Goal: Task Accomplishment & Management: Manage account settings

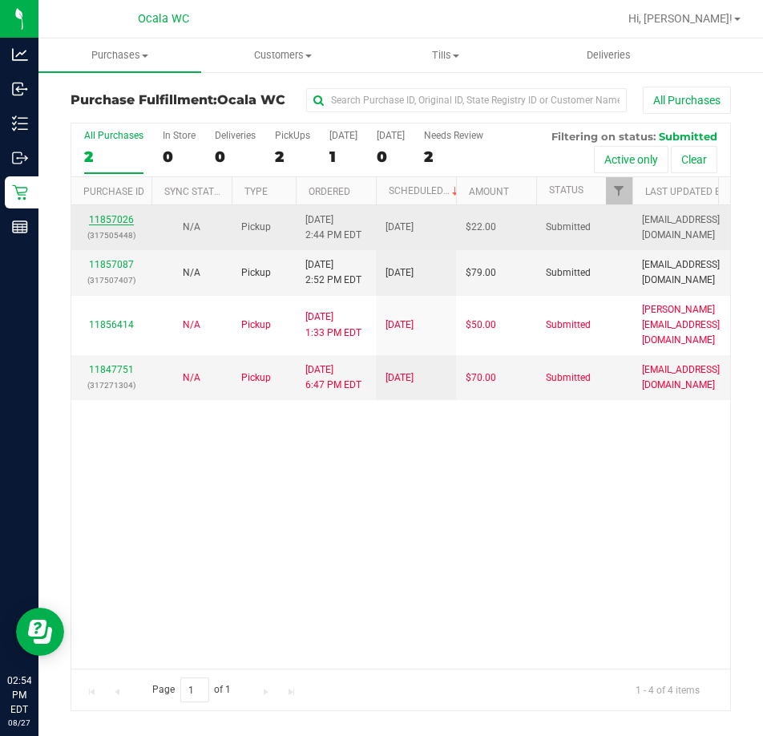
click at [113, 217] on link "11857026" at bounding box center [111, 219] width 45 height 11
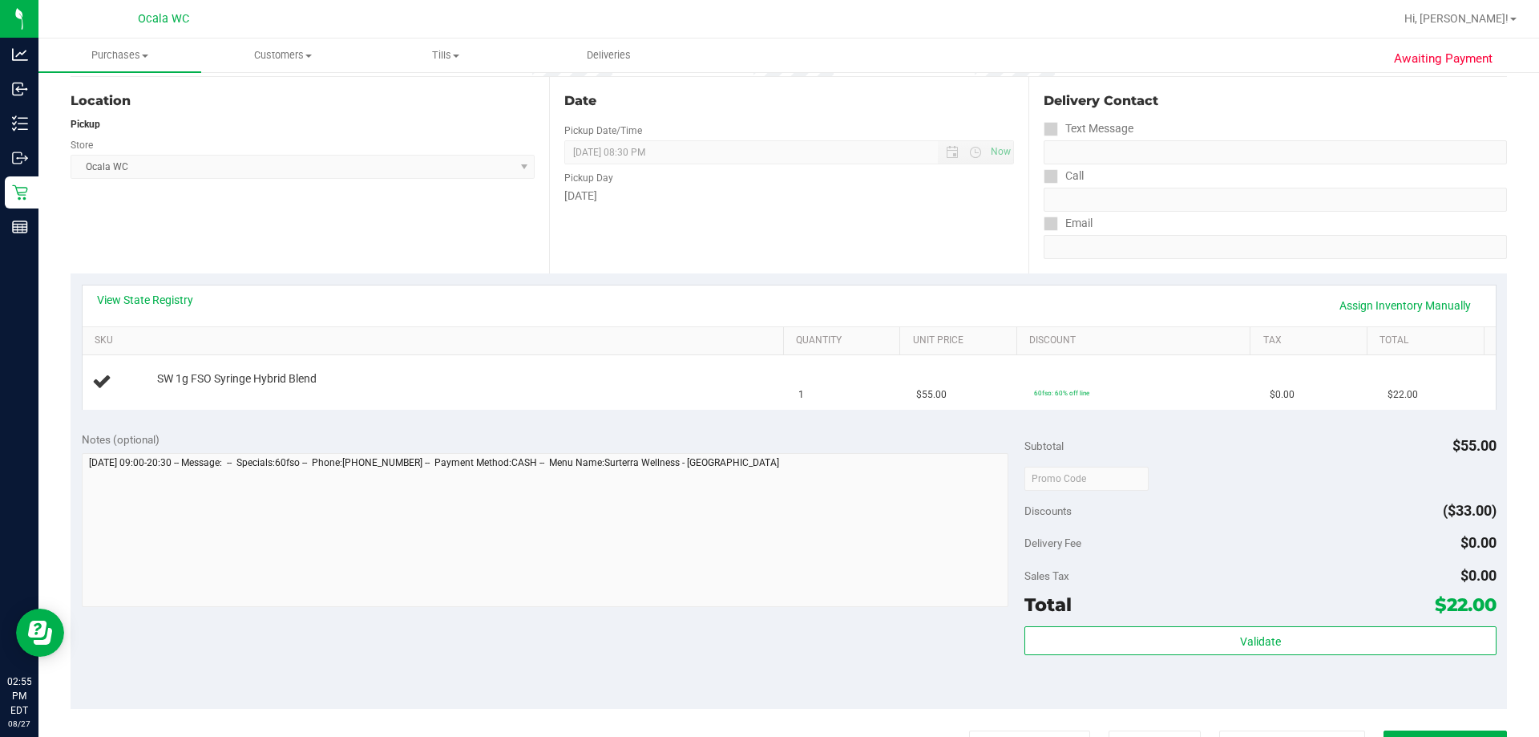
scroll to position [160, 0]
click at [157, 297] on link "View State Registry" at bounding box center [145, 298] width 96 height 16
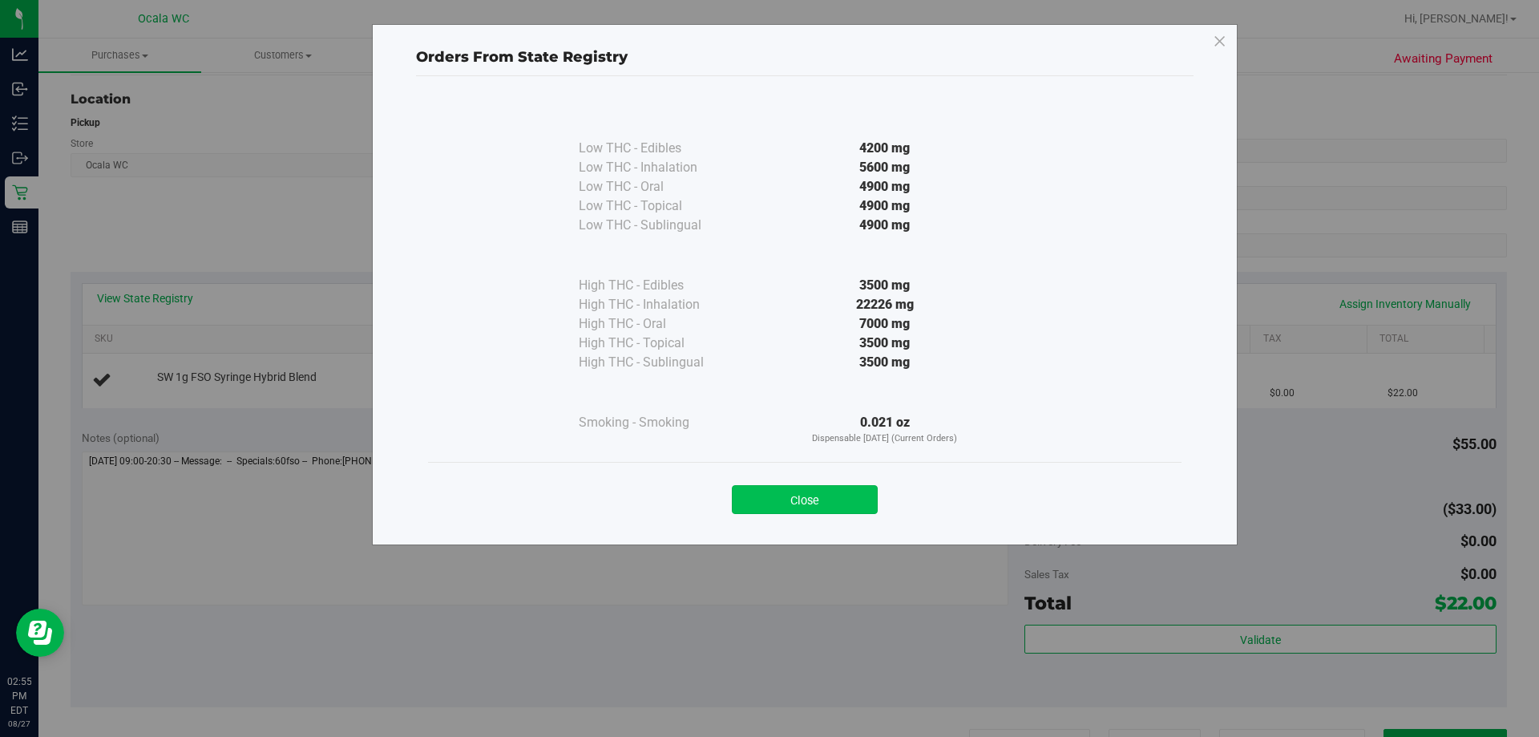
click at [762, 497] on button "Close" at bounding box center [805, 499] width 146 height 29
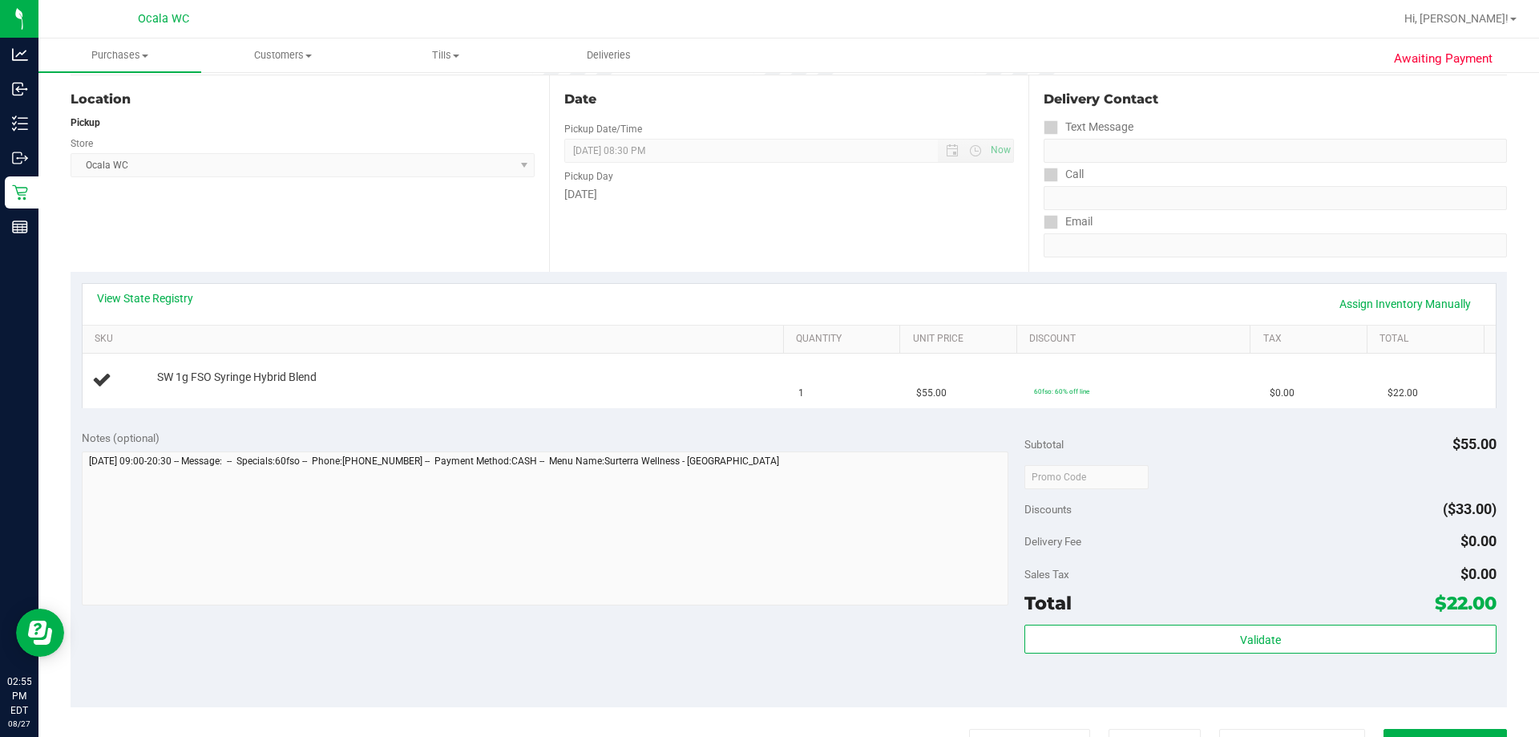
click at [332, 257] on div "Location Pickup Store Ocala WC Select Store Bonita Springs WC Boynton Beach WC …" at bounding box center [310, 173] width 478 height 196
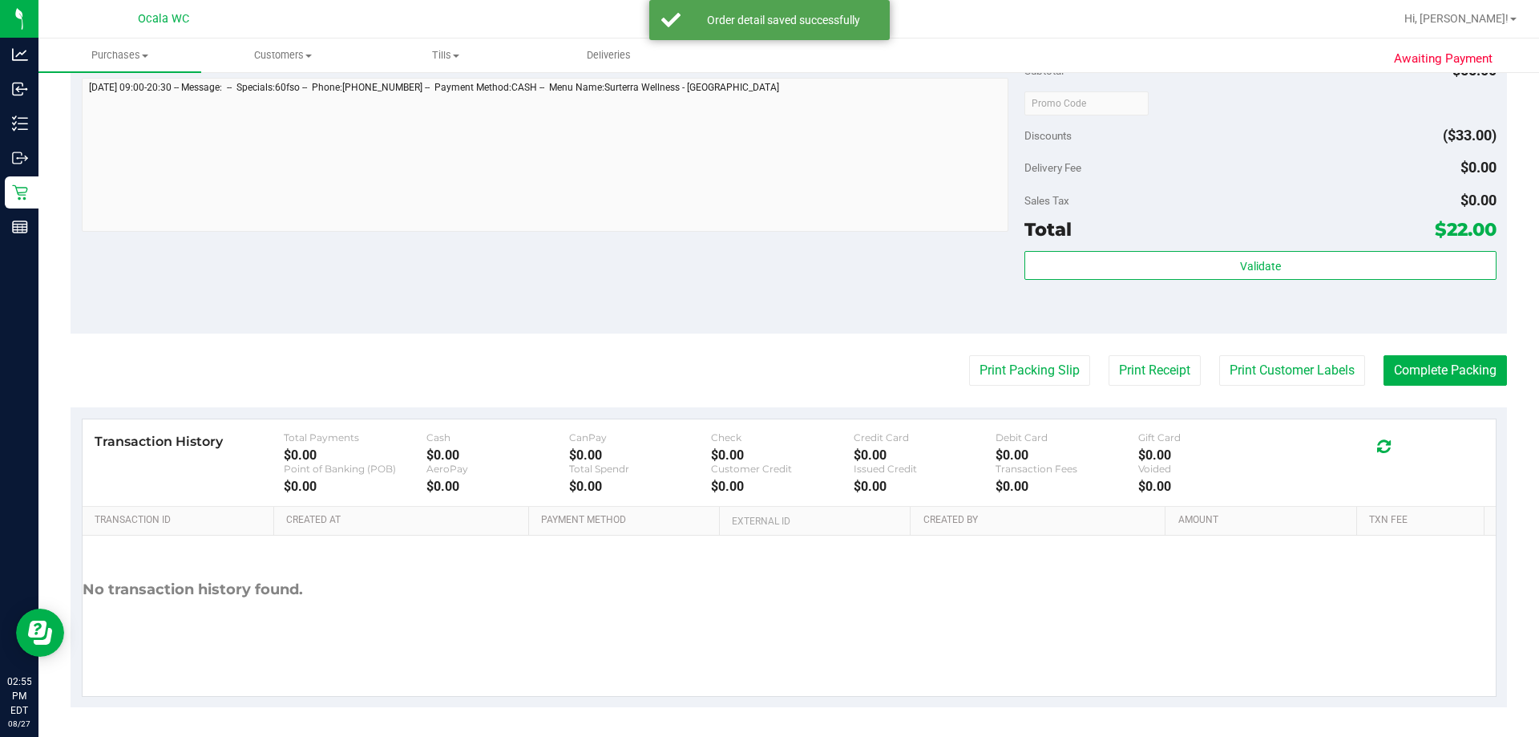
scroll to position [574, 0]
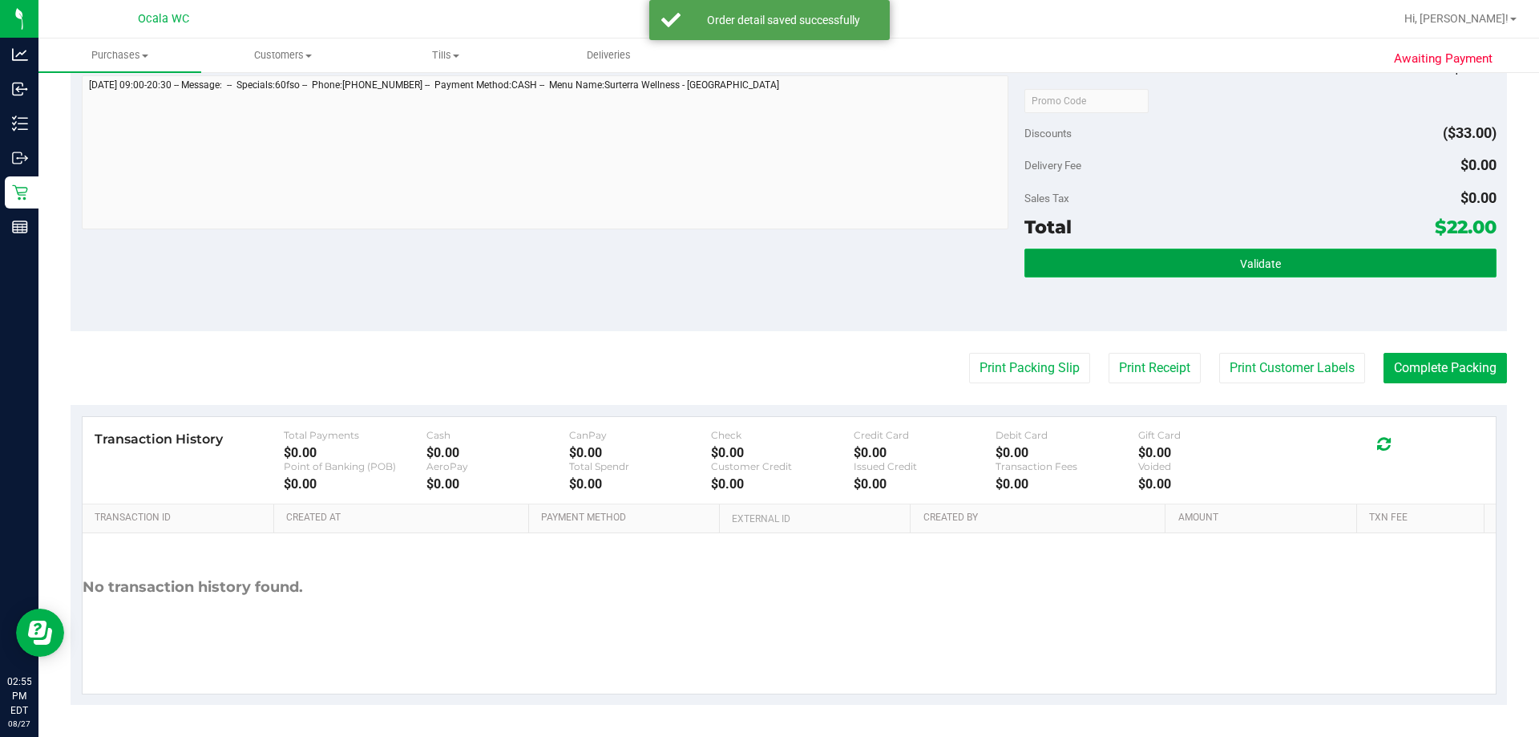
click at [762, 260] on button "Validate" at bounding box center [1259, 262] width 471 height 29
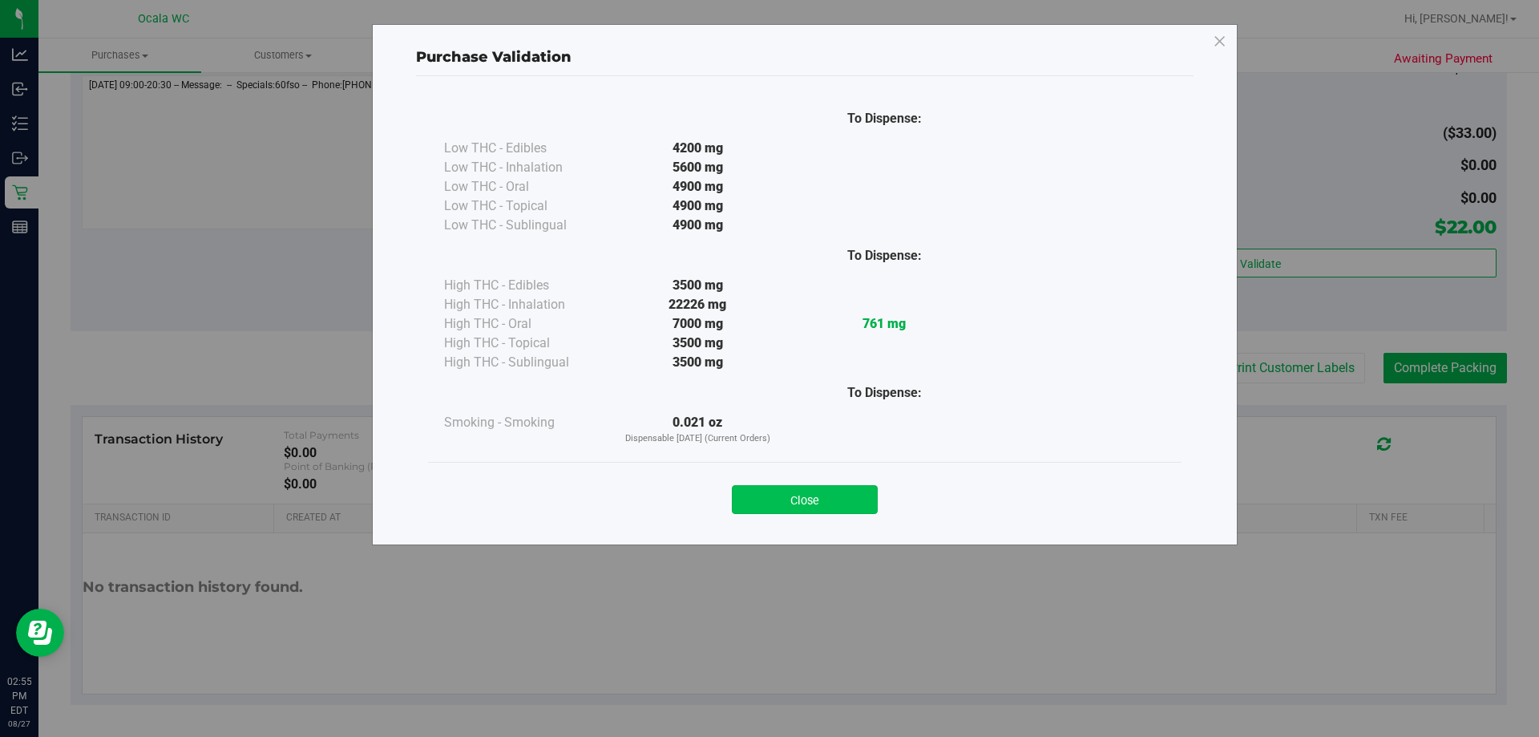
drag, startPoint x: 814, startPoint y: 495, endPoint x: 970, endPoint y: 455, distance: 160.6
click at [762, 496] on button "Close" at bounding box center [805, 499] width 146 height 29
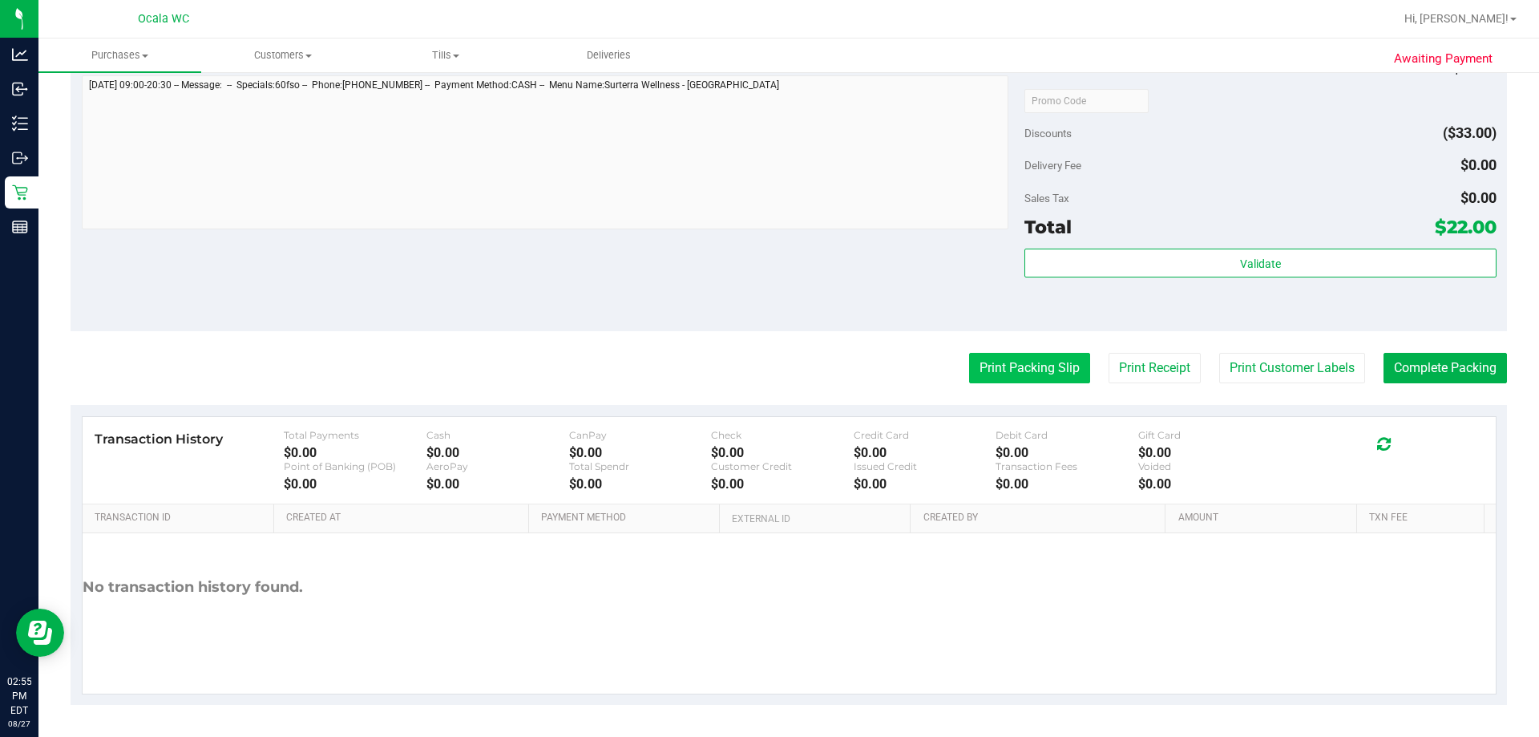
click at [762, 360] on button "Print Packing Slip" at bounding box center [1029, 368] width 121 height 30
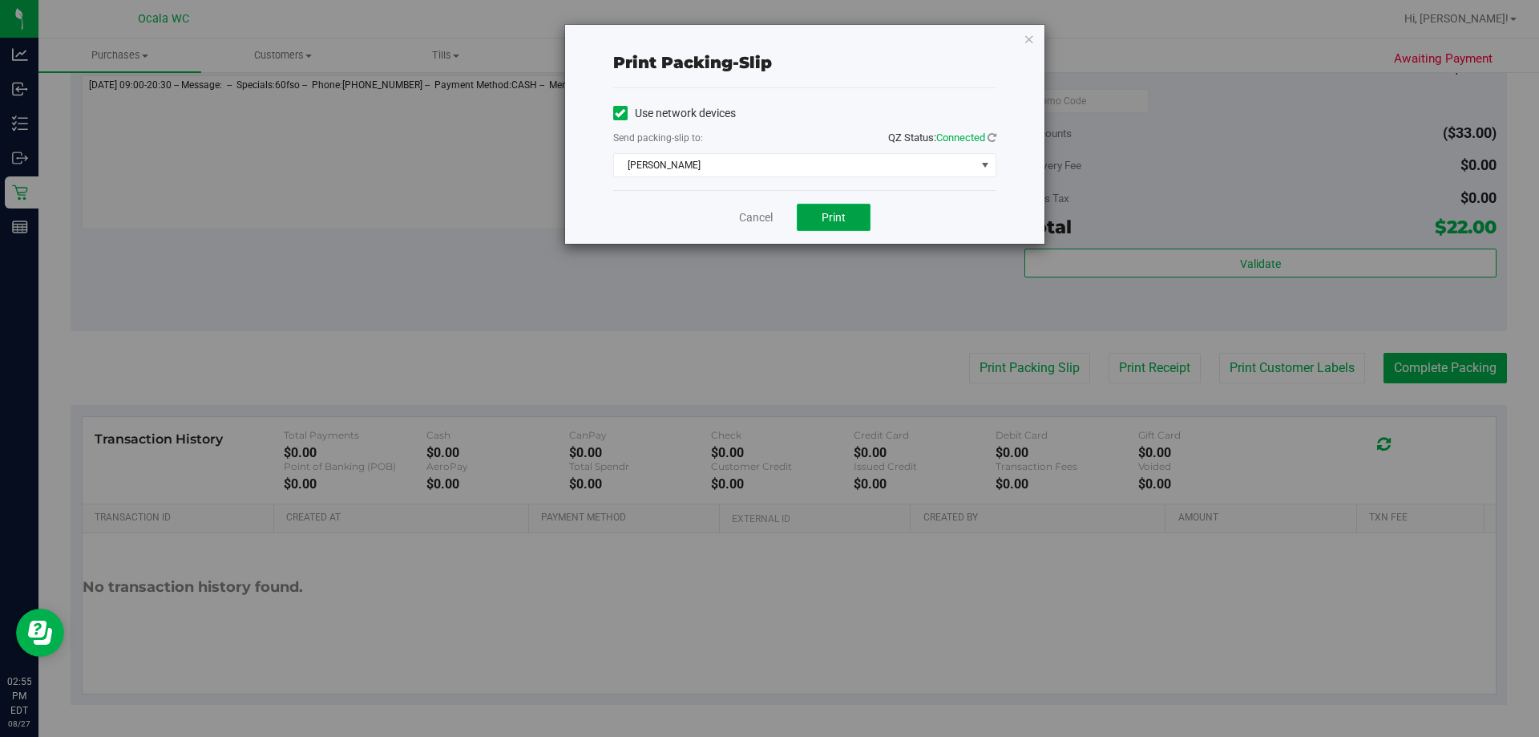
click at [762, 216] on span "Print" at bounding box center [834, 217] width 24 height 13
click at [749, 216] on link "Cancel" at bounding box center [756, 217] width 34 height 17
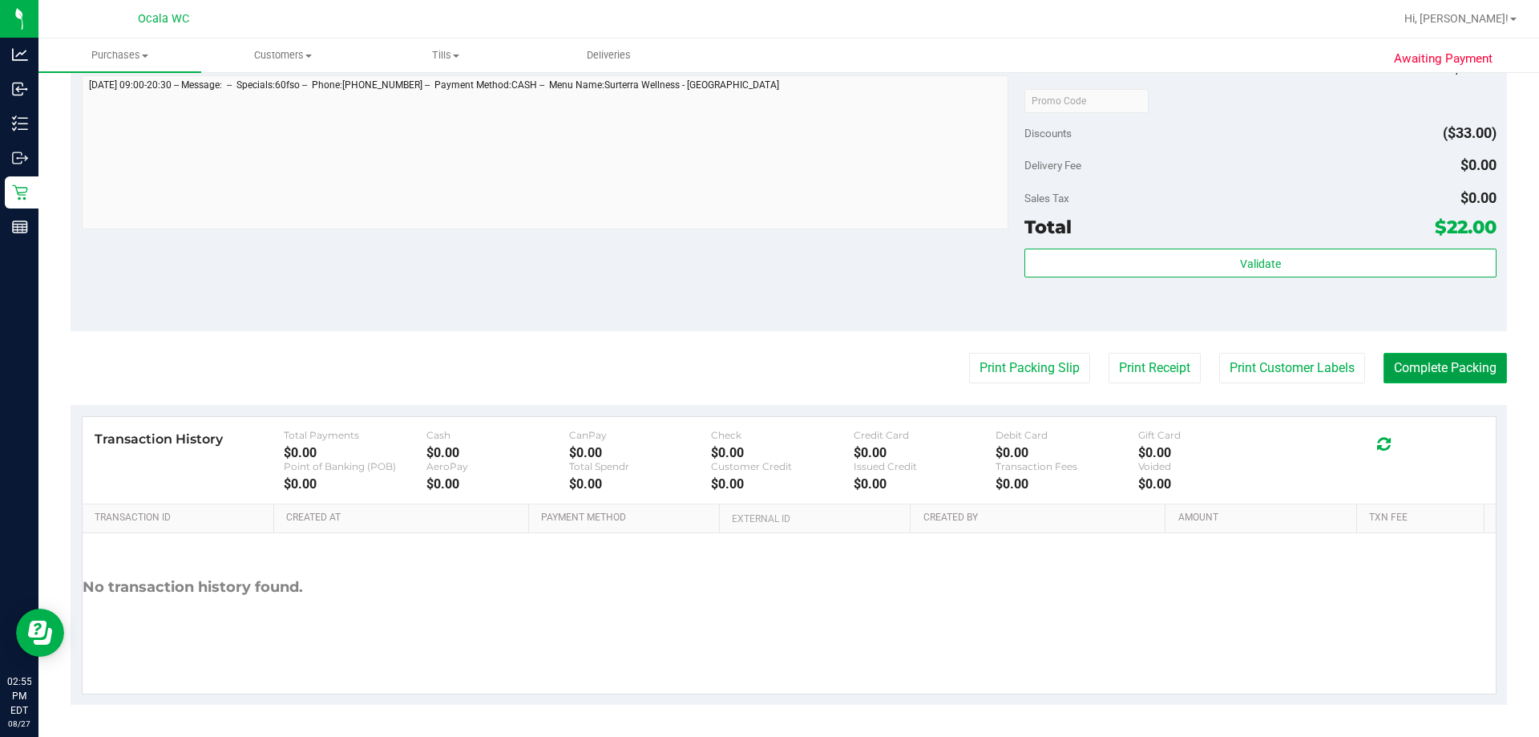
click at [762, 373] on button "Complete Packing" at bounding box center [1444, 368] width 123 height 30
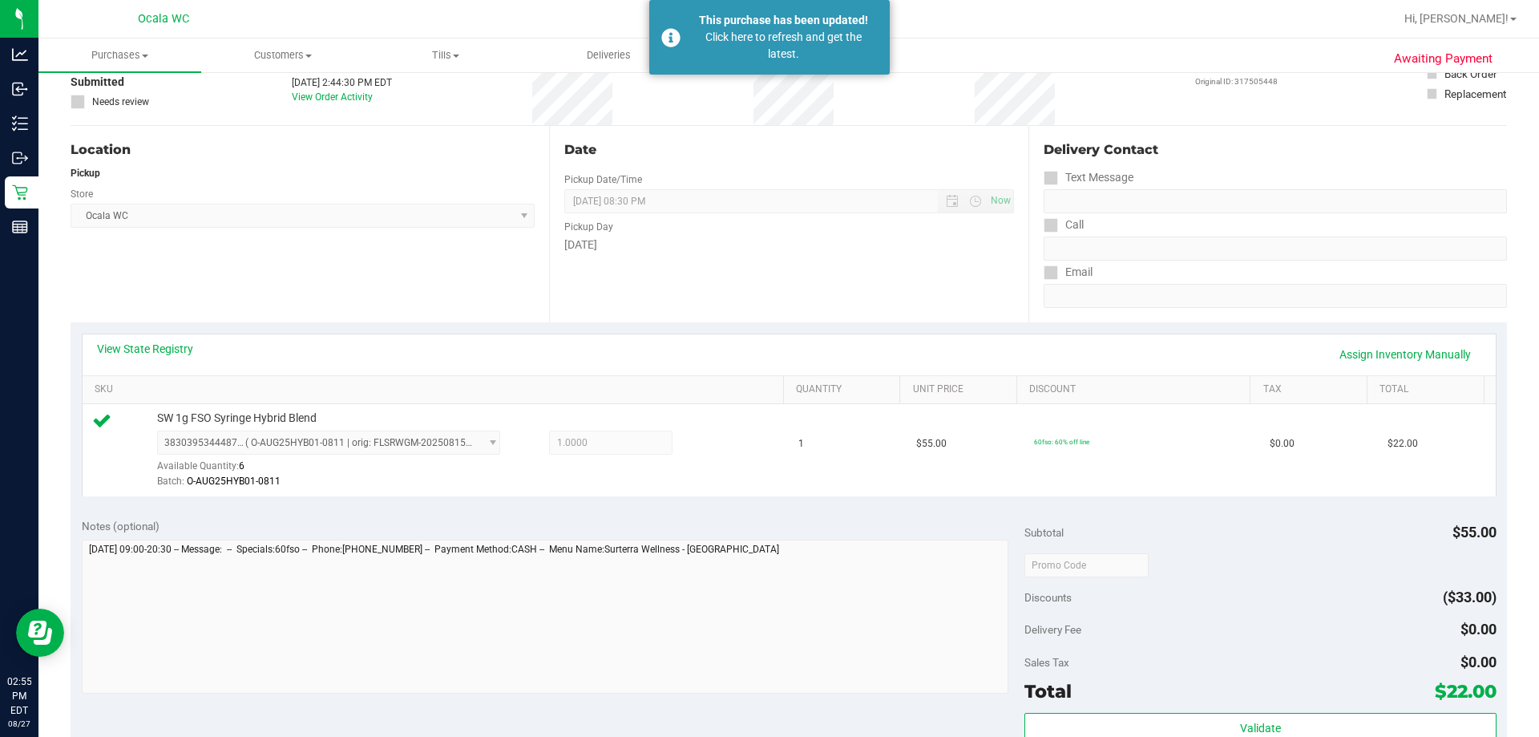
scroll to position [0, 0]
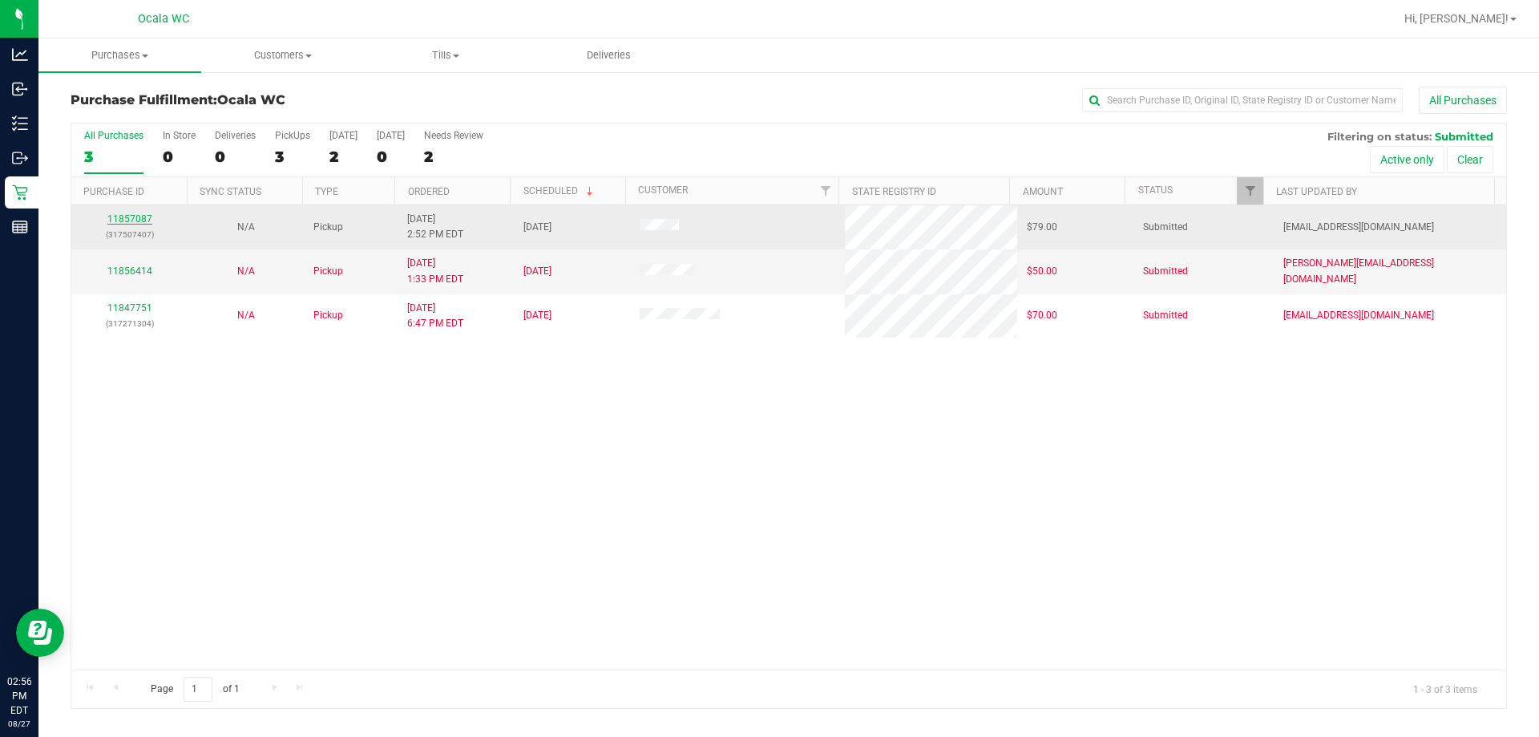
click at [124, 220] on link "11857087" at bounding box center [129, 218] width 45 height 11
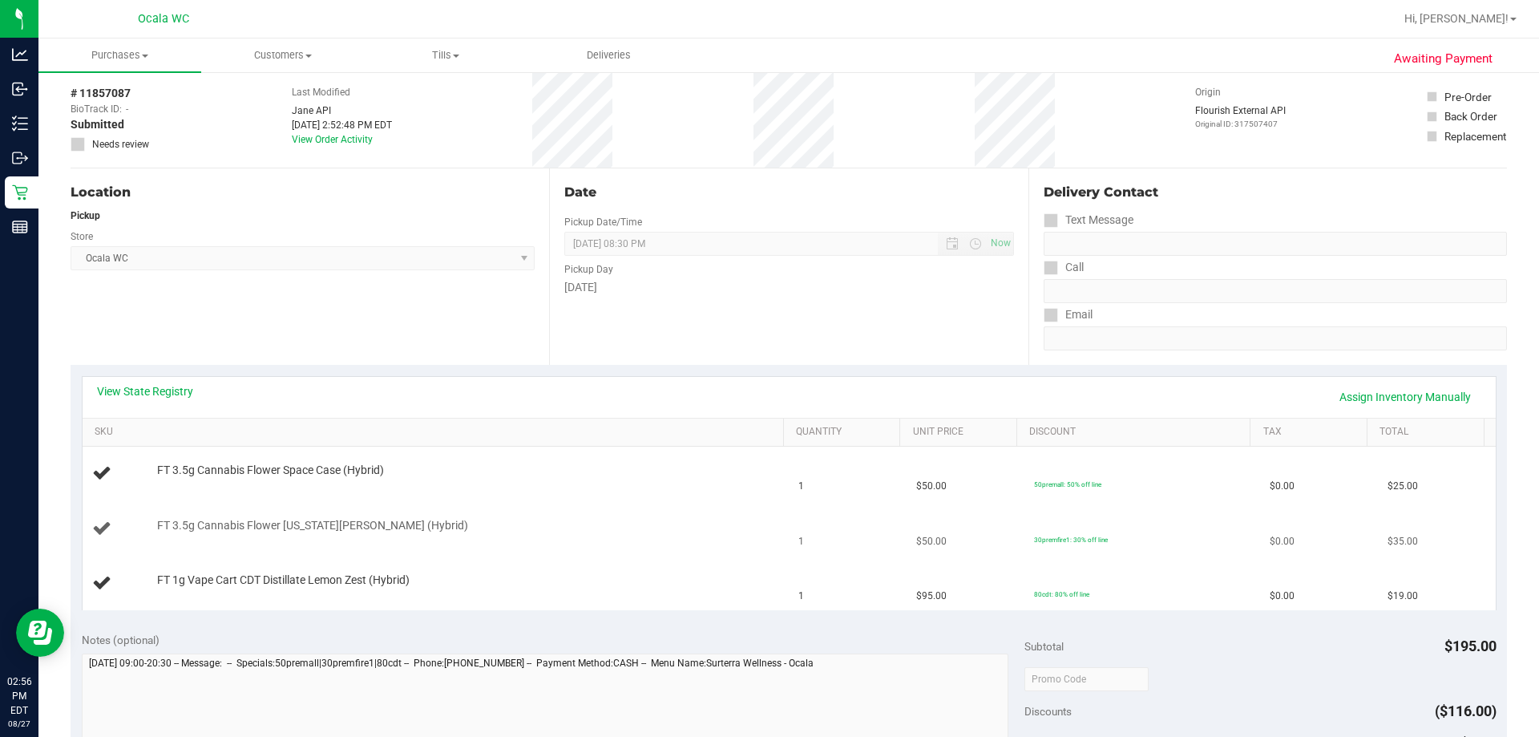
scroll to position [160, 0]
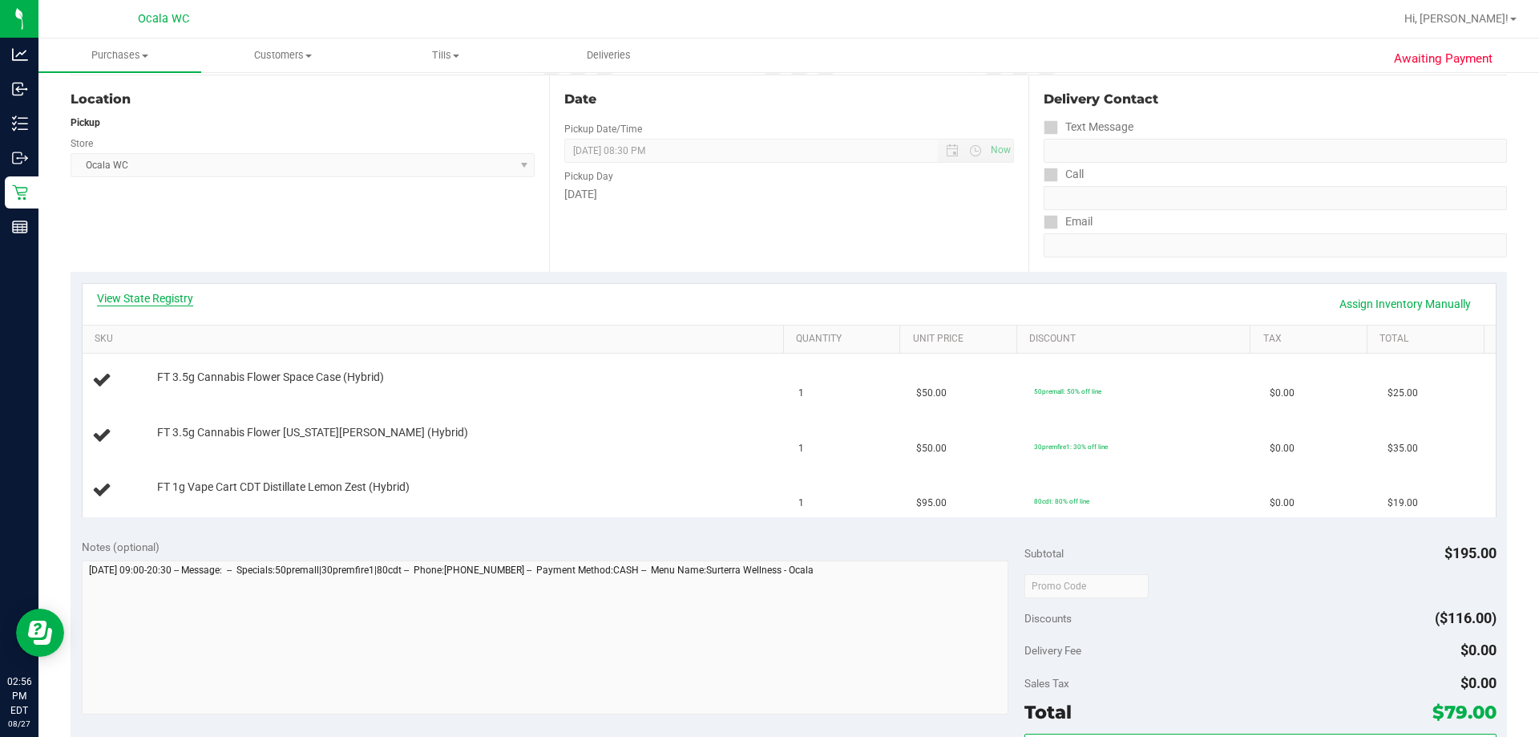
click at [139, 304] on link "View State Registry" at bounding box center [145, 298] width 96 height 16
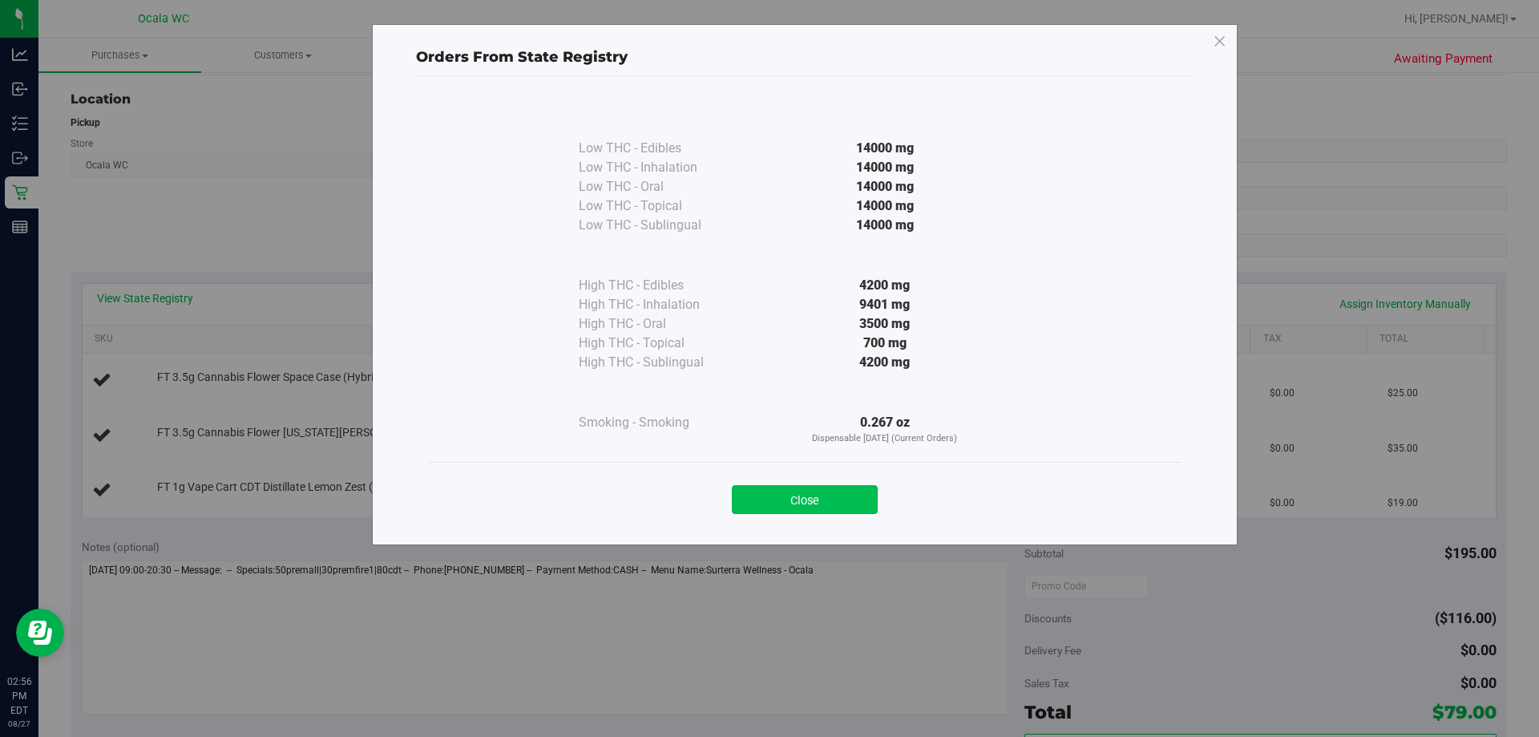
click at [762, 496] on button "Close" at bounding box center [805, 499] width 146 height 29
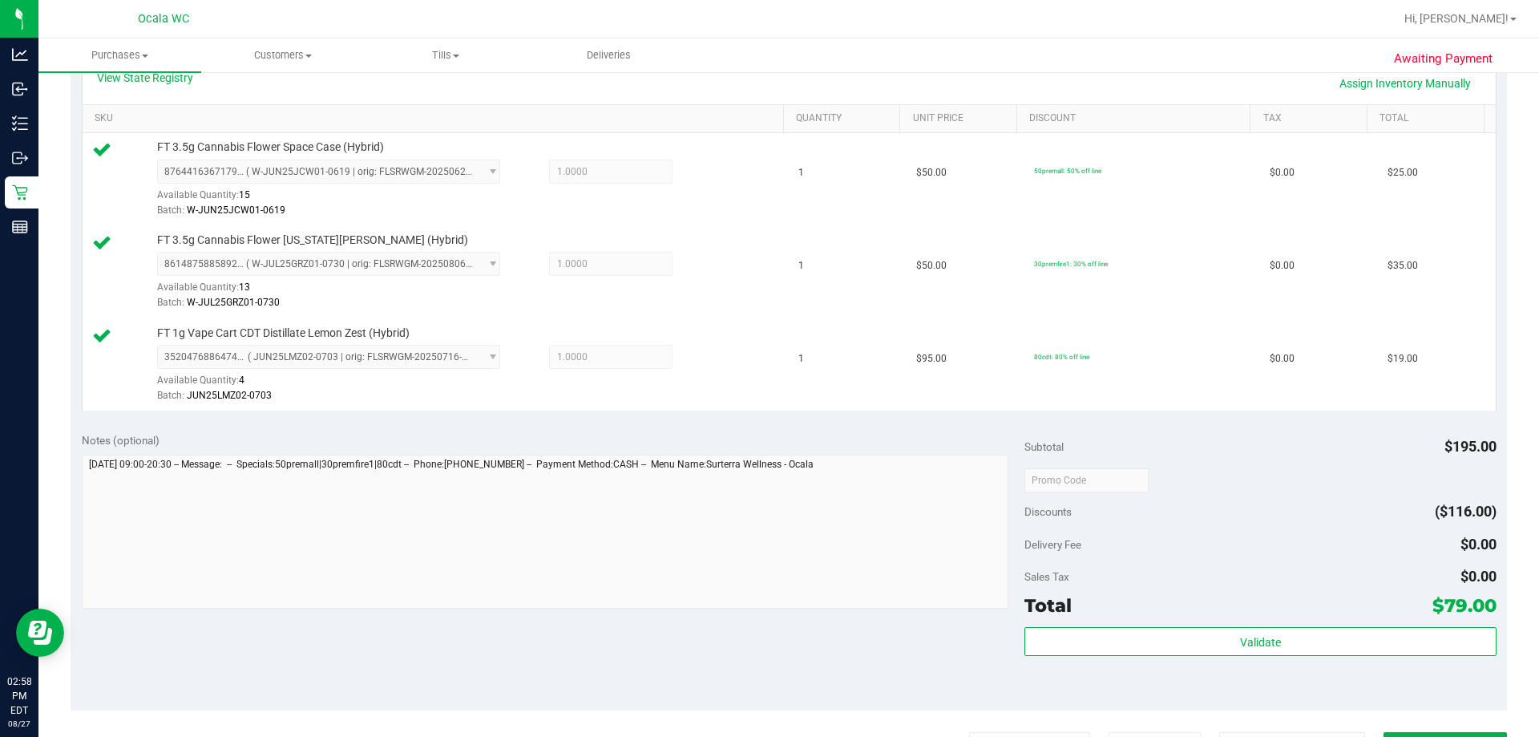
scroll to position [641, 0]
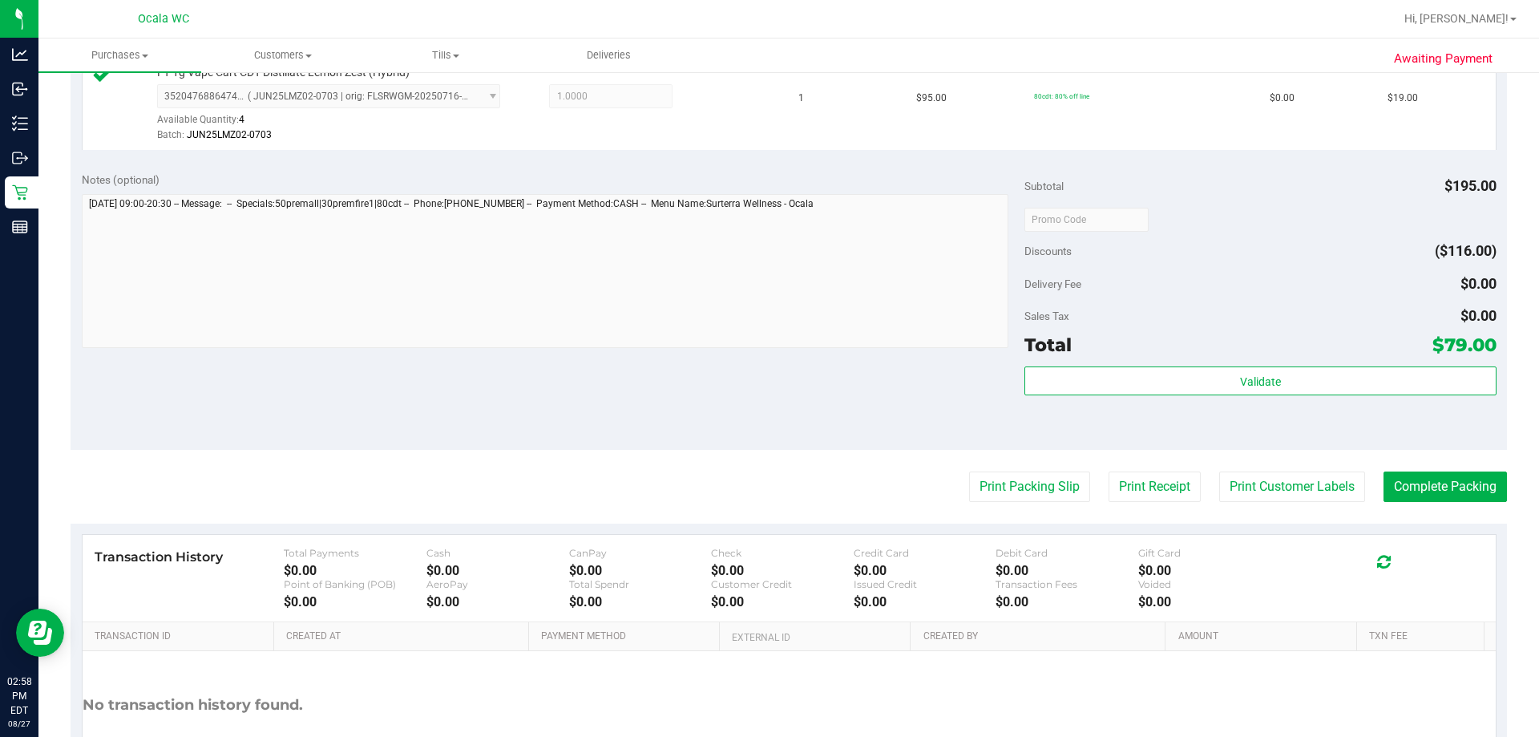
click at [762, 359] on div "Total $79.00" at bounding box center [1259, 344] width 471 height 29
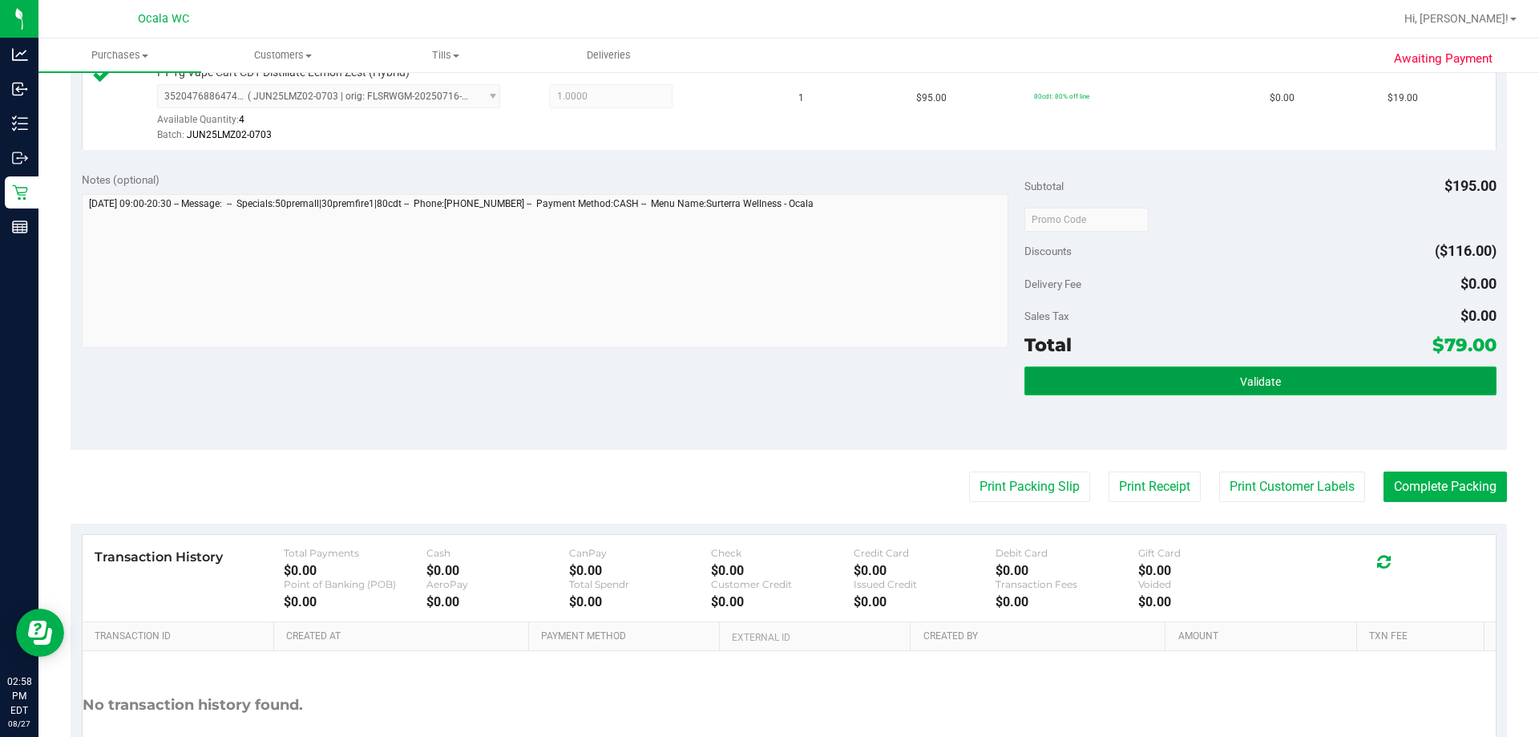
click at [762, 378] on span "Validate" at bounding box center [1260, 381] width 41 height 13
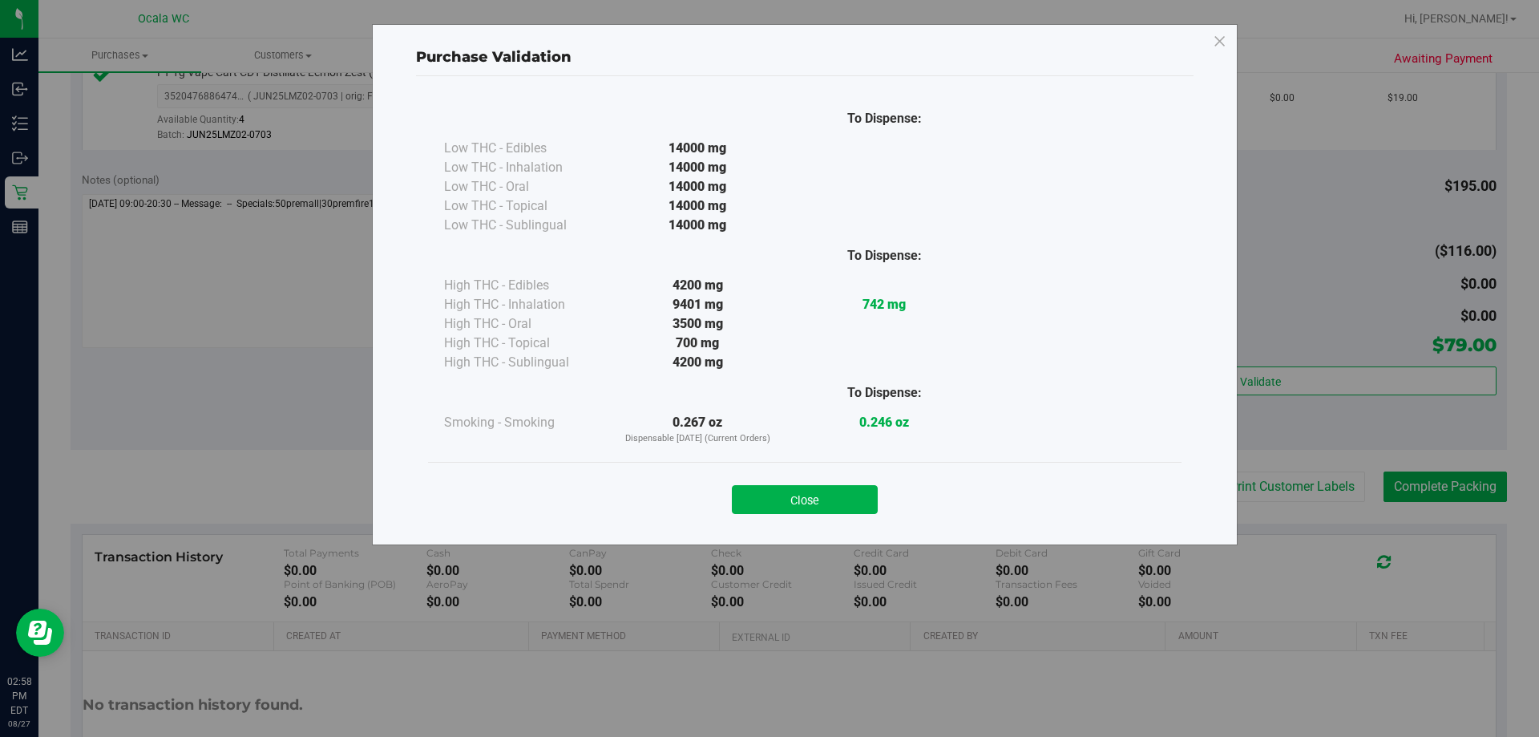
click at [762, 495] on button "Close" at bounding box center [805, 499] width 146 height 29
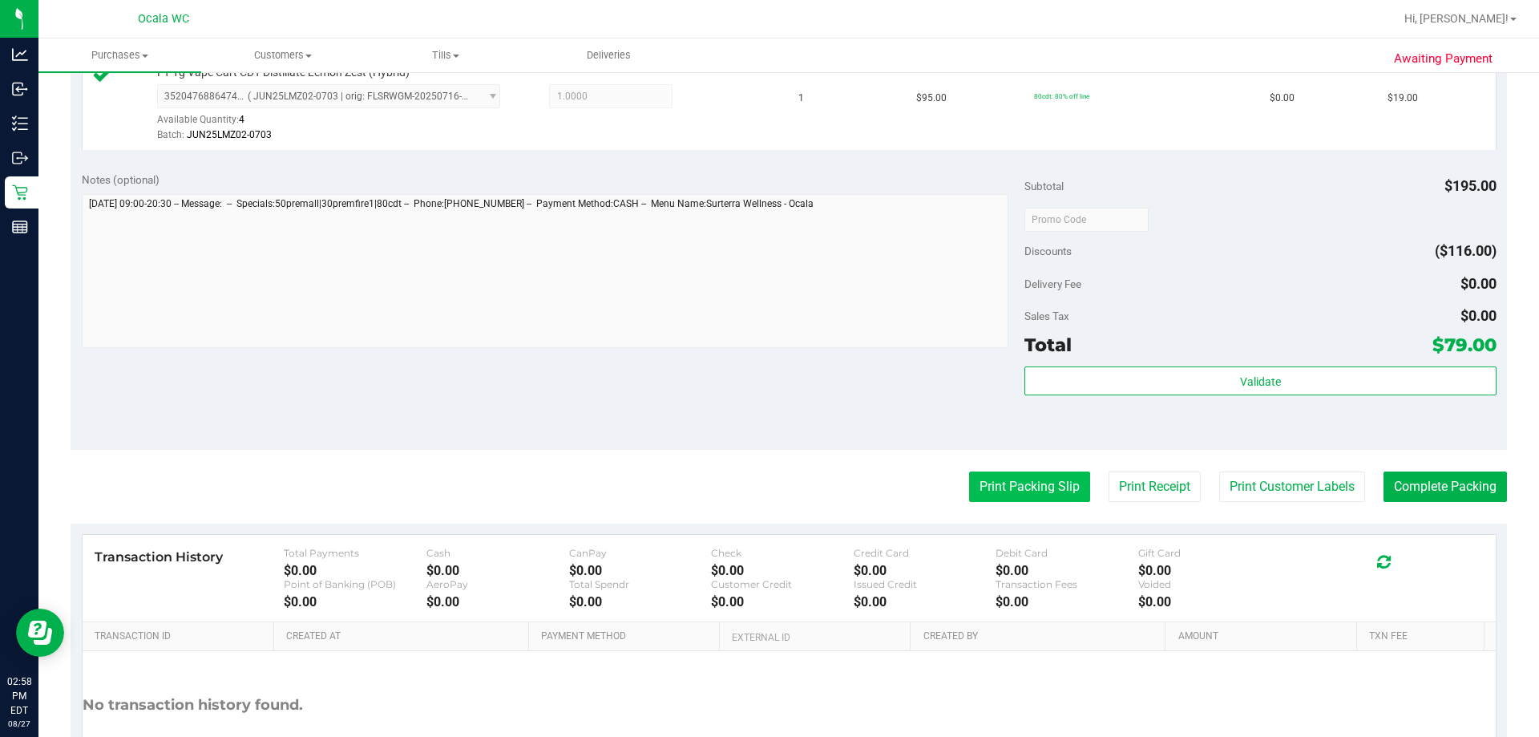
click at [762, 482] on button "Print Packing Slip" at bounding box center [1029, 486] width 121 height 30
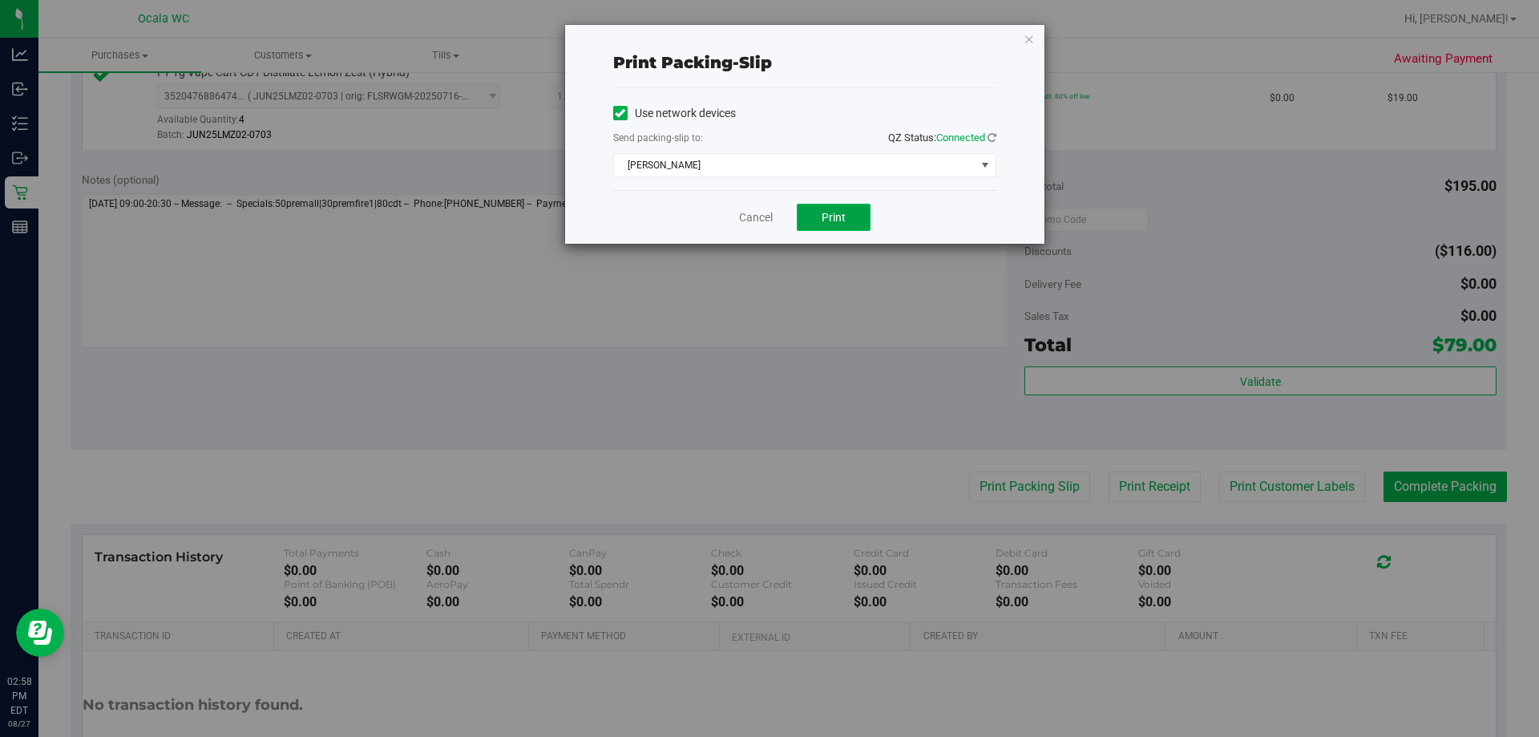
click at [762, 208] on button "Print" at bounding box center [834, 217] width 74 height 27
click at [739, 217] on link "Cancel" at bounding box center [756, 217] width 34 height 17
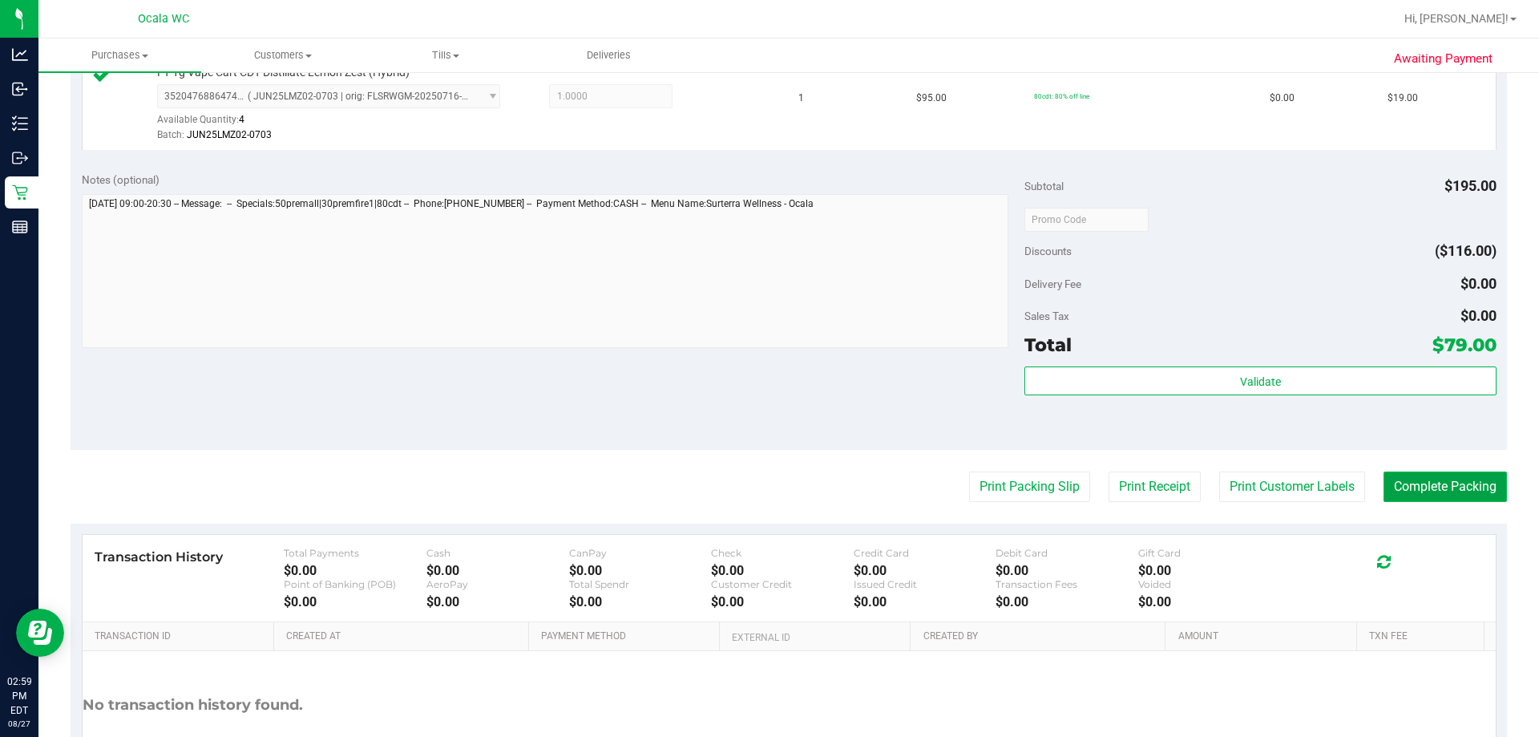
click at [762, 477] on button "Complete Packing" at bounding box center [1444, 486] width 123 height 30
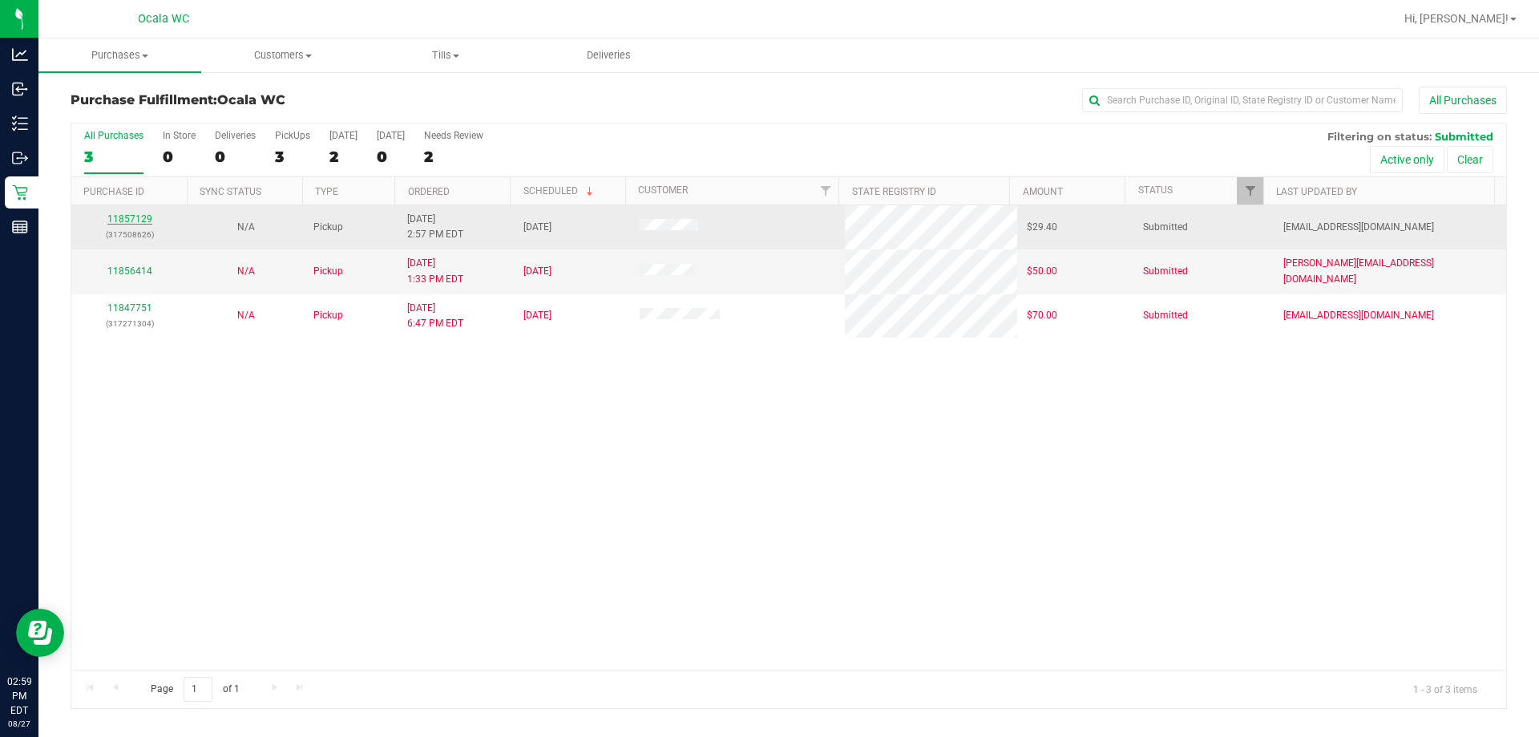
click at [135, 218] on link "11857129" at bounding box center [129, 218] width 45 height 11
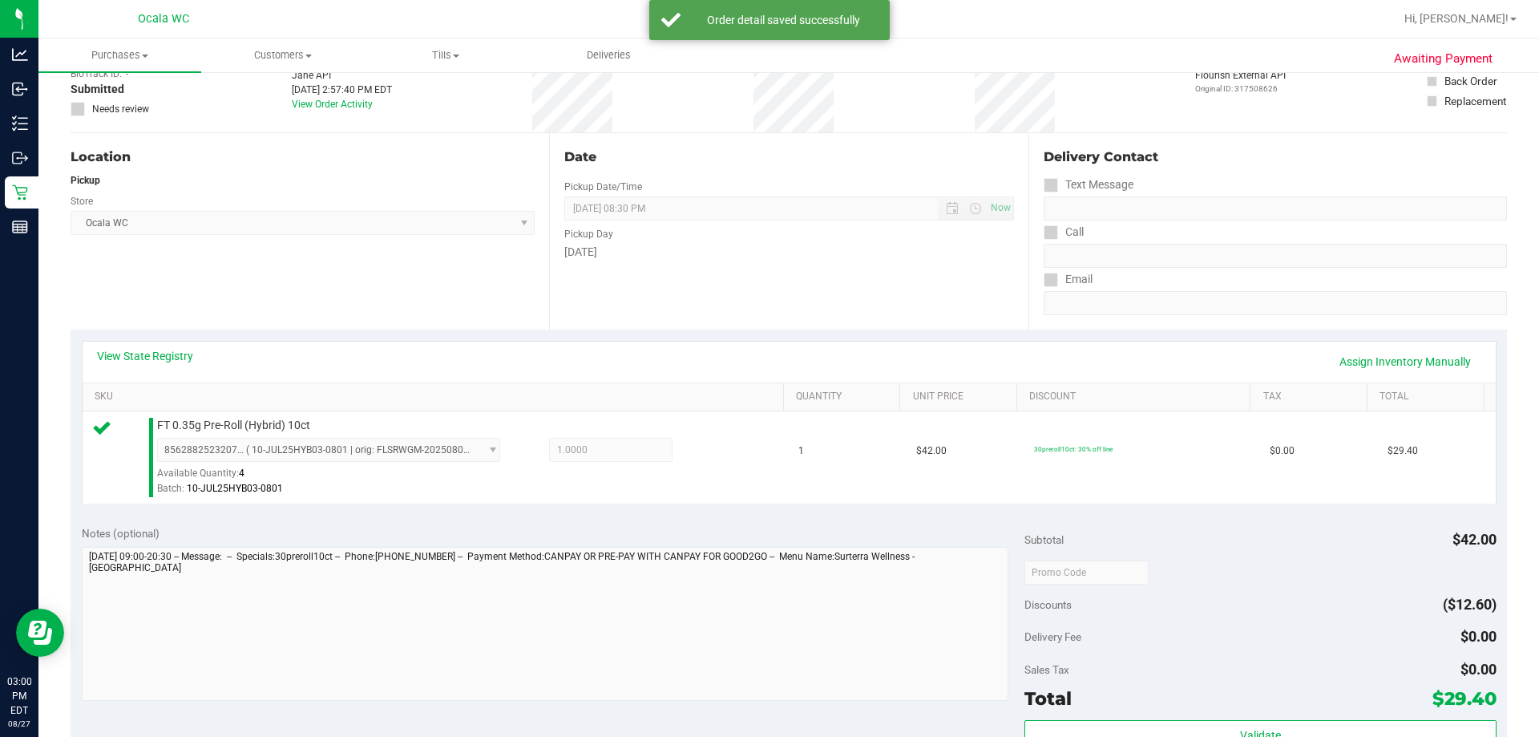
scroll to position [321, 0]
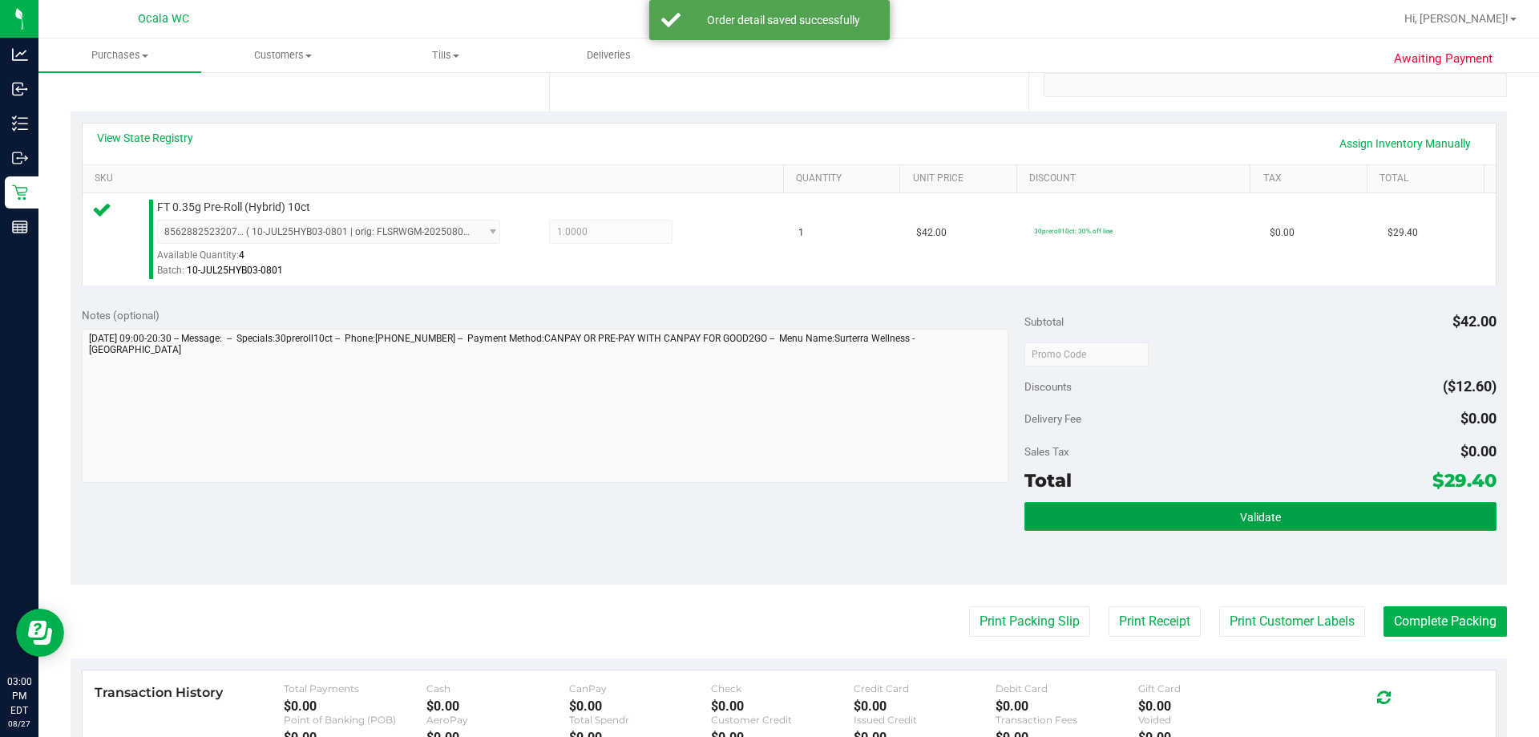
click at [762, 514] on span "Validate" at bounding box center [1260, 517] width 41 height 13
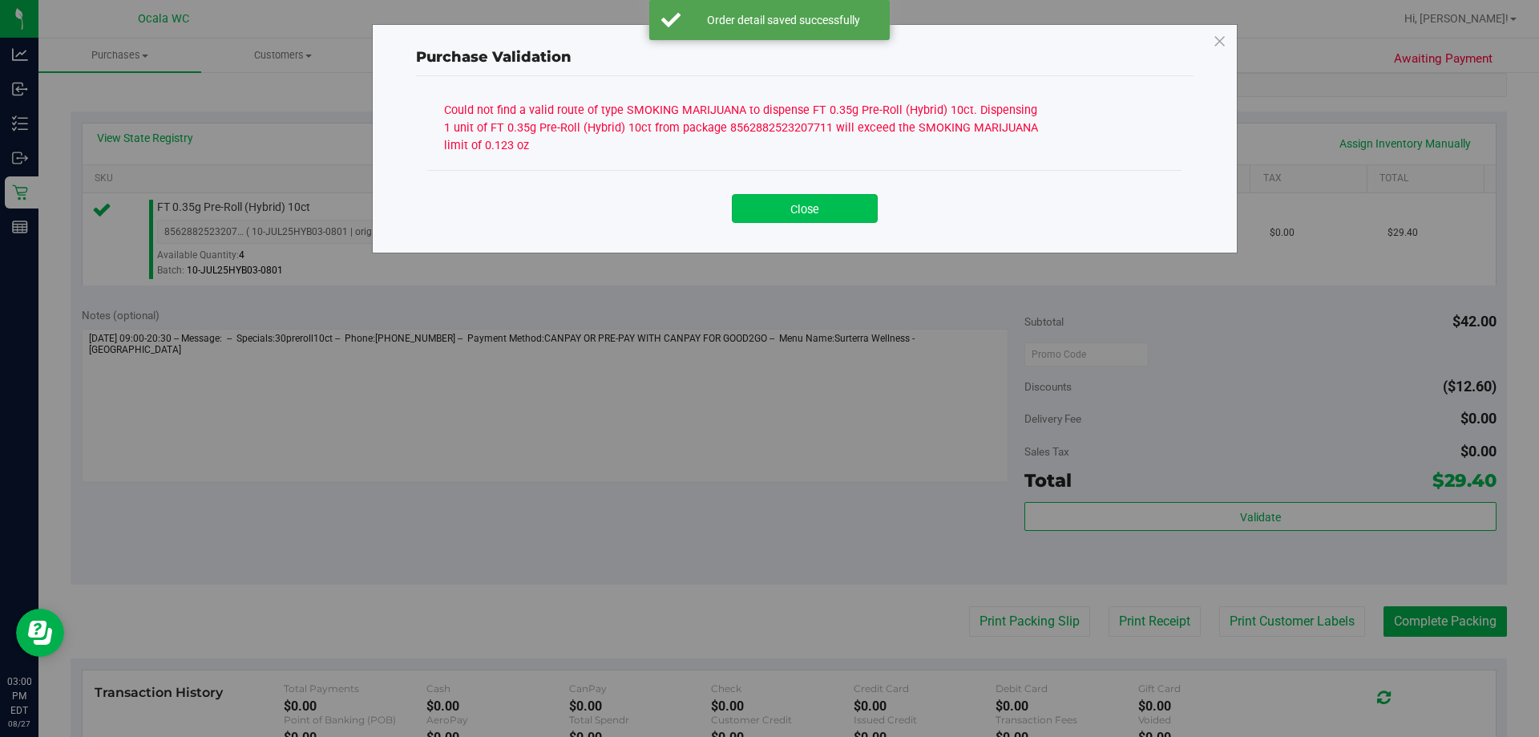
click at [762, 204] on button "Close" at bounding box center [805, 208] width 146 height 29
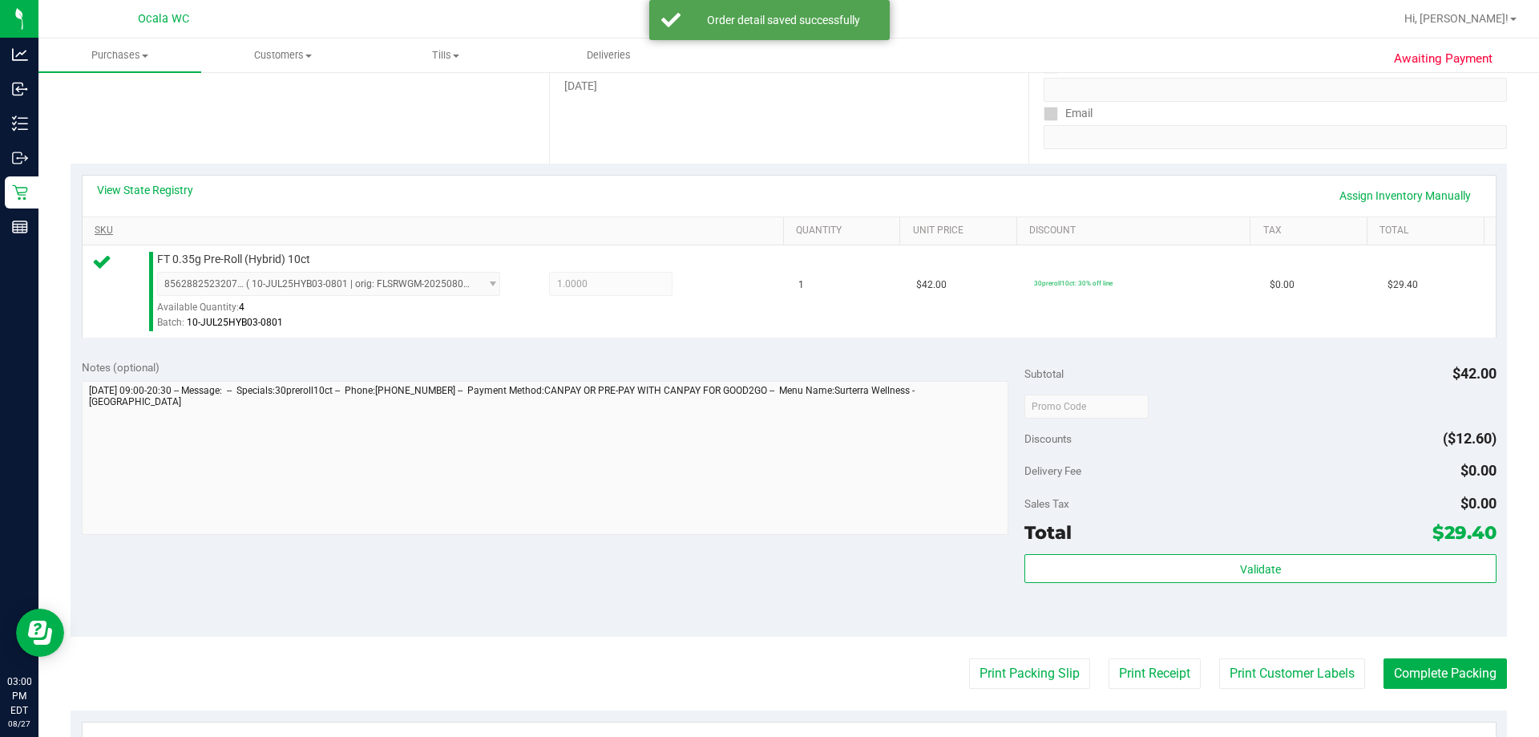
scroll to position [160, 0]
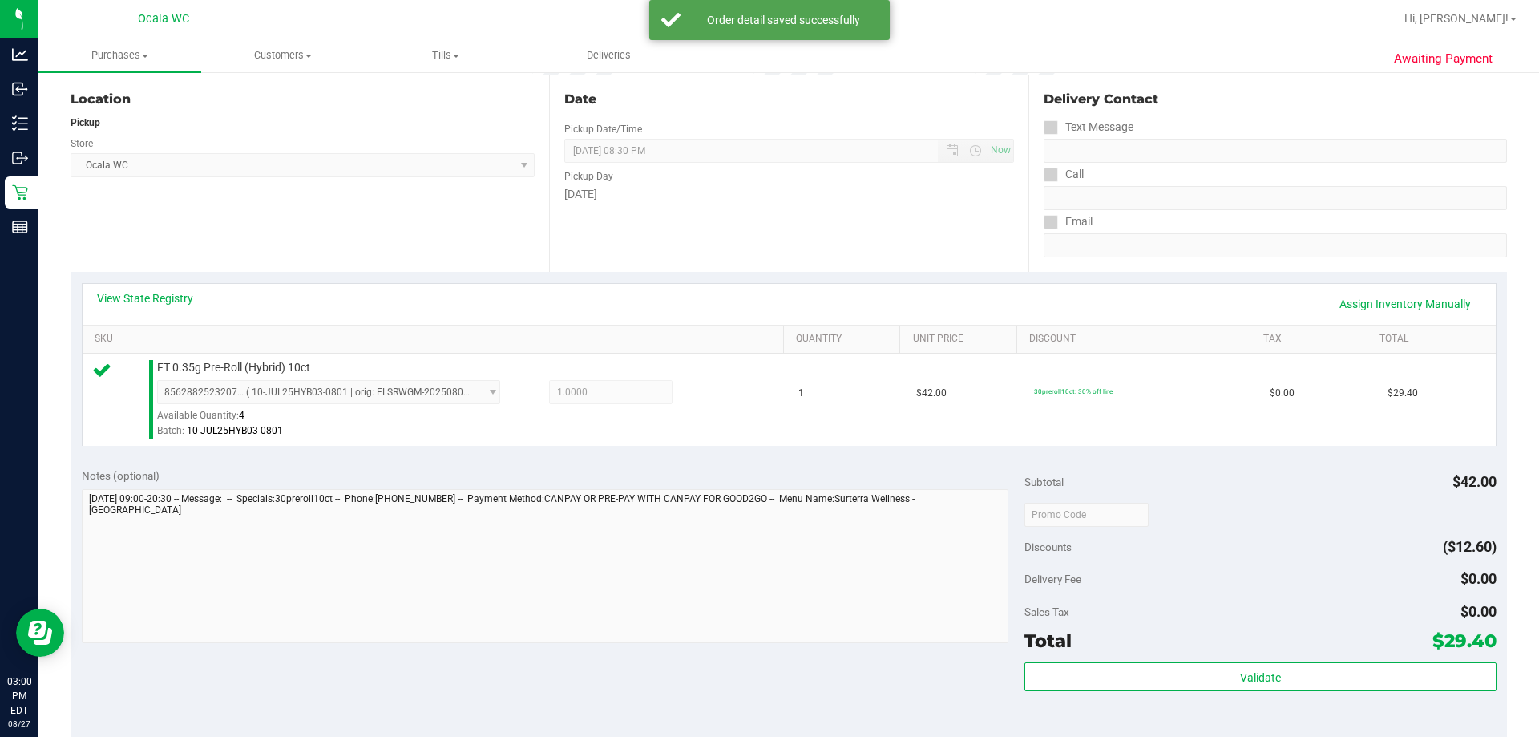
click at [140, 294] on link "View State Registry" at bounding box center [145, 298] width 96 height 16
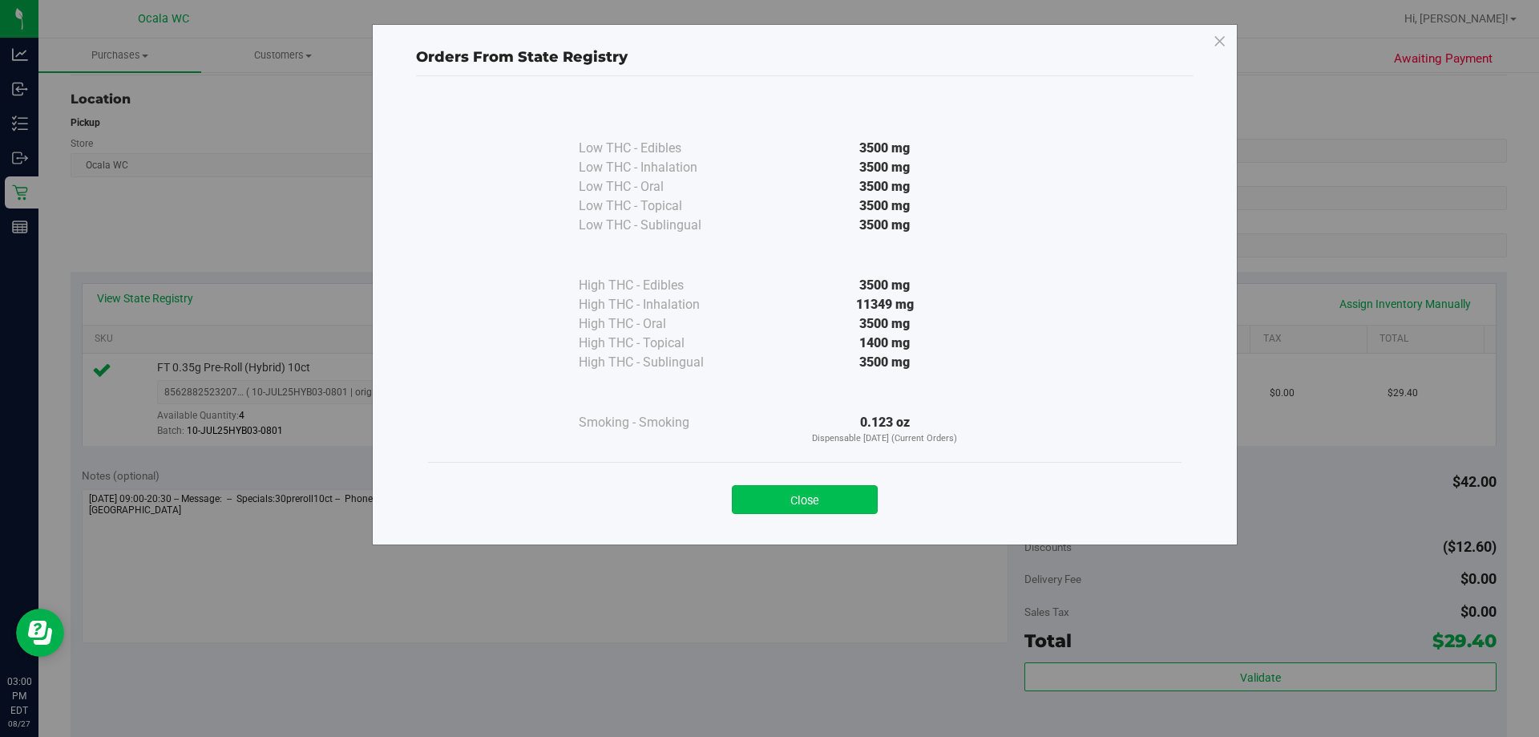
click at [762, 492] on button "Close" at bounding box center [805, 499] width 146 height 29
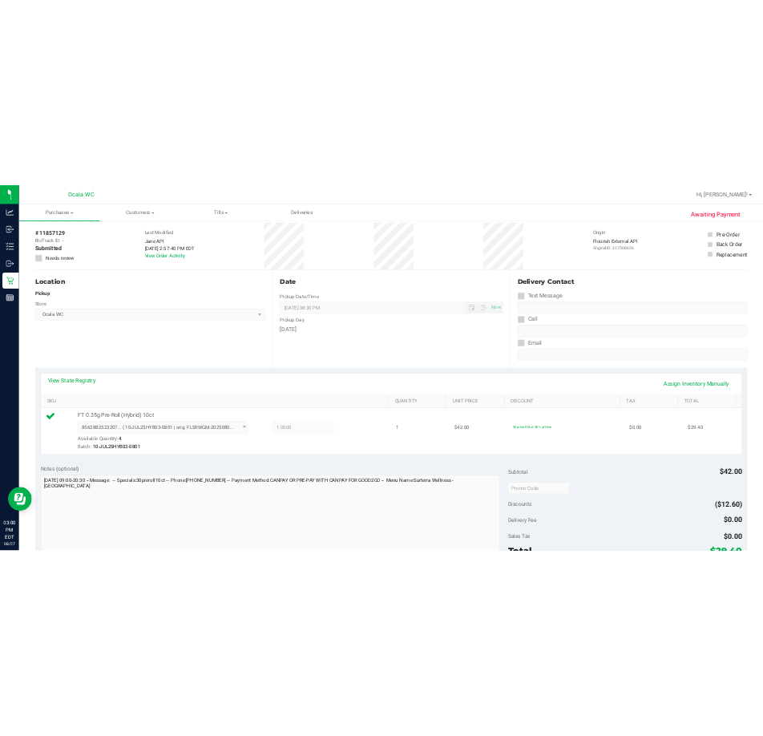
scroll to position [0, 0]
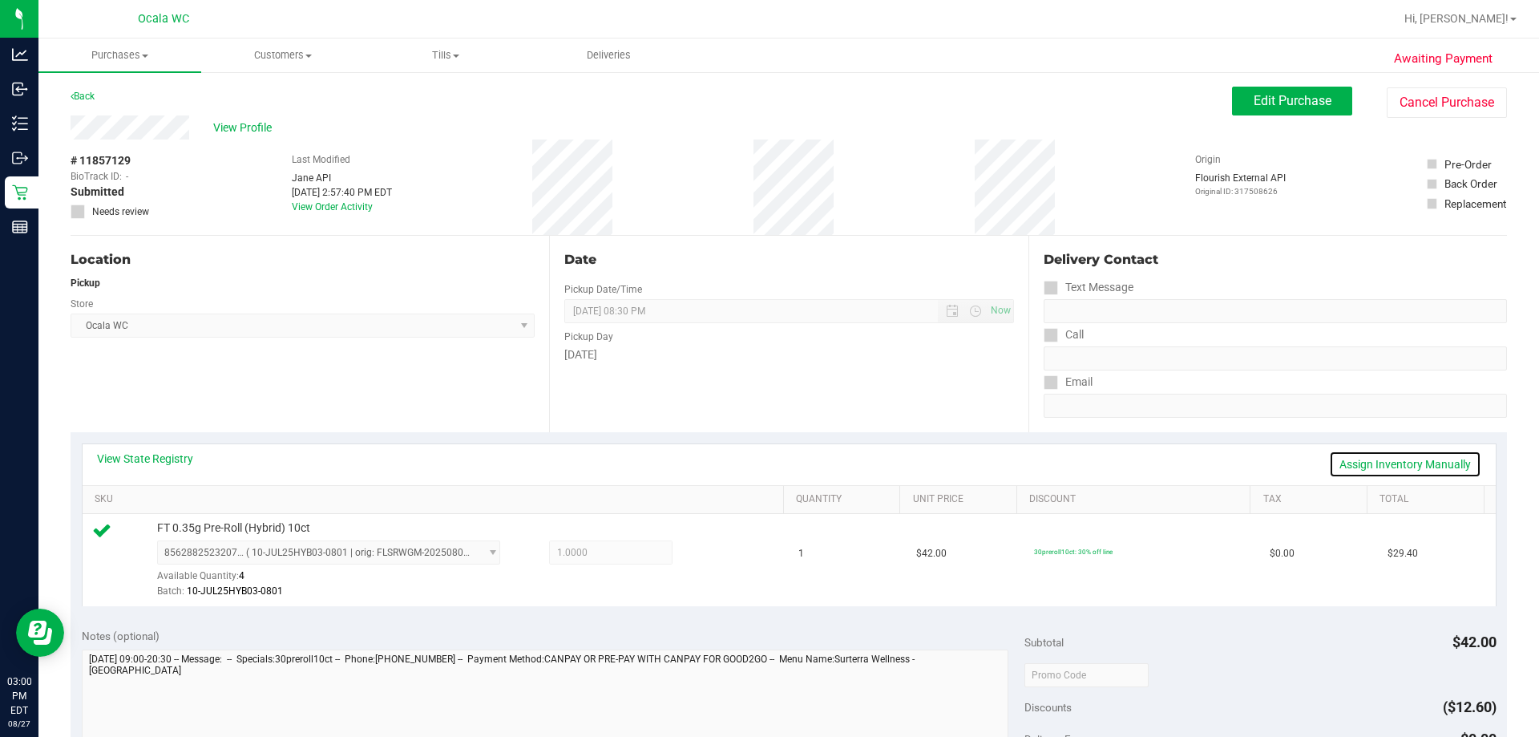
click at [762, 454] on link "Assign Inventory Manually" at bounding box center [1405, 463] width 152 height 27
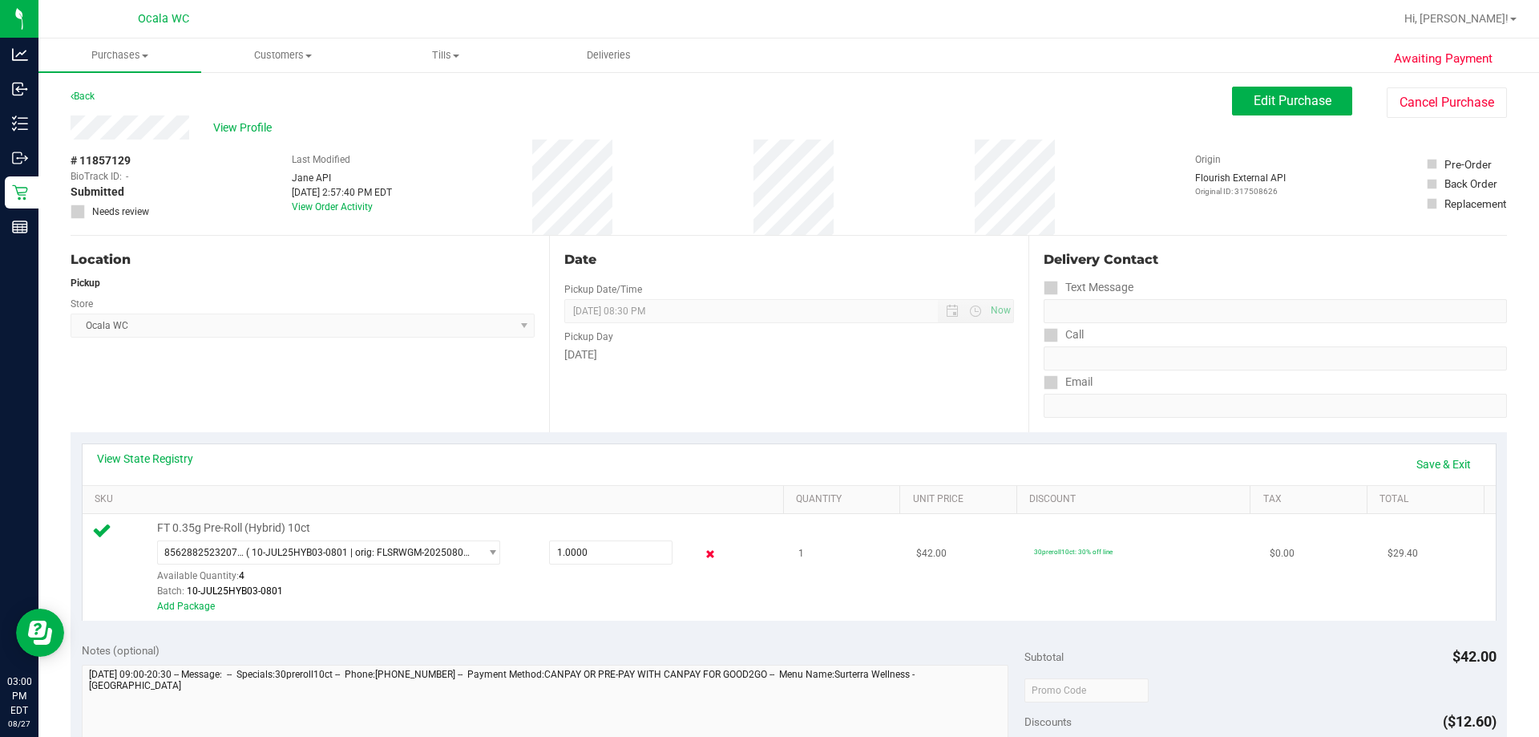
click at [702, 547] on icon at bounding box center [710, 554] width 17 height 18
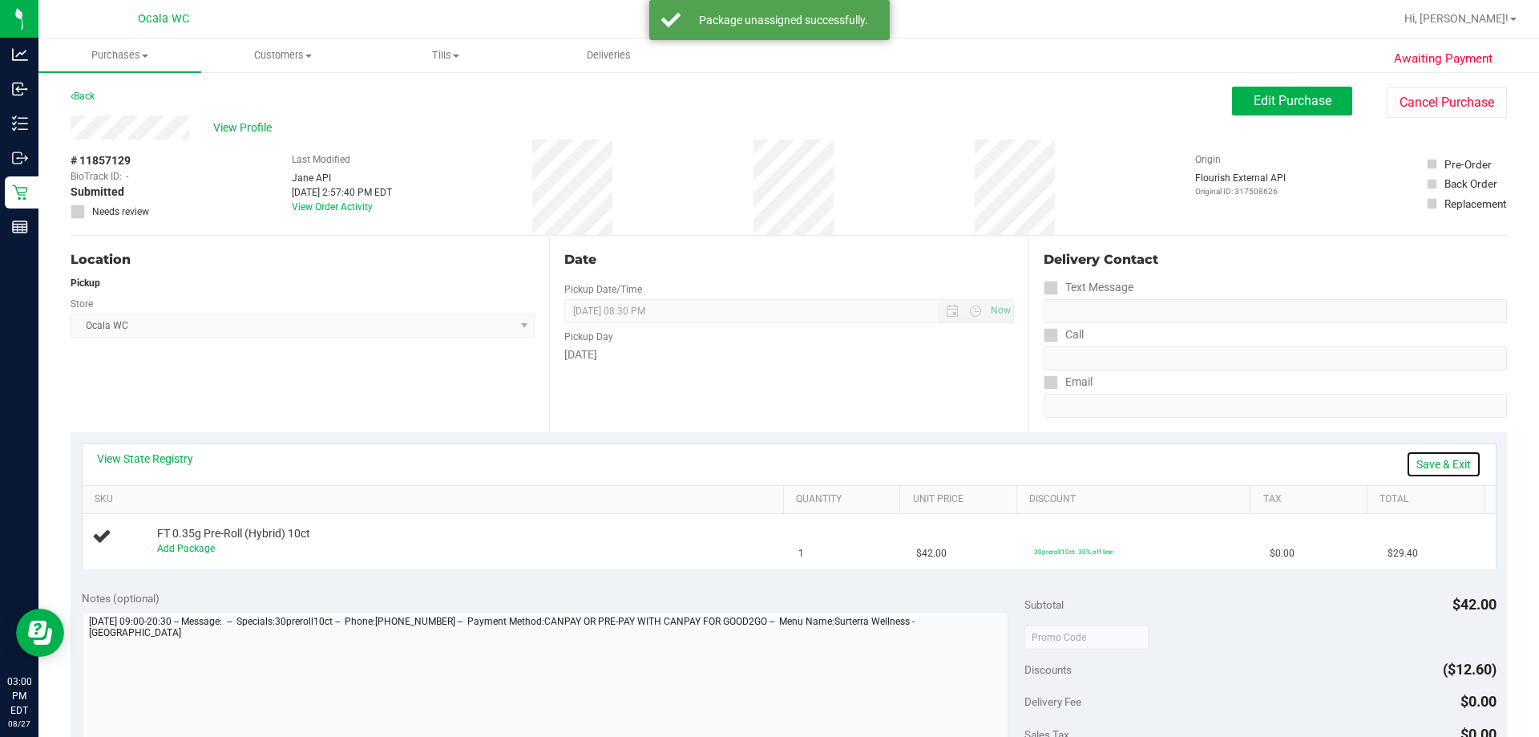
click at [762, 465] on link "Save & Exit" at bounding box center [1443, 463] width 75 height 27
click at [762, 82] on div "Awaiting Payment Back Edit Purchase Cancel Purchase View Profile # 11857129 Bio…" at bounding box center [788, 672] width 1500 height 1202
click at [762, 105] on span "Edit Purchase" at bounding box center [1293, 100] width 78 height 15
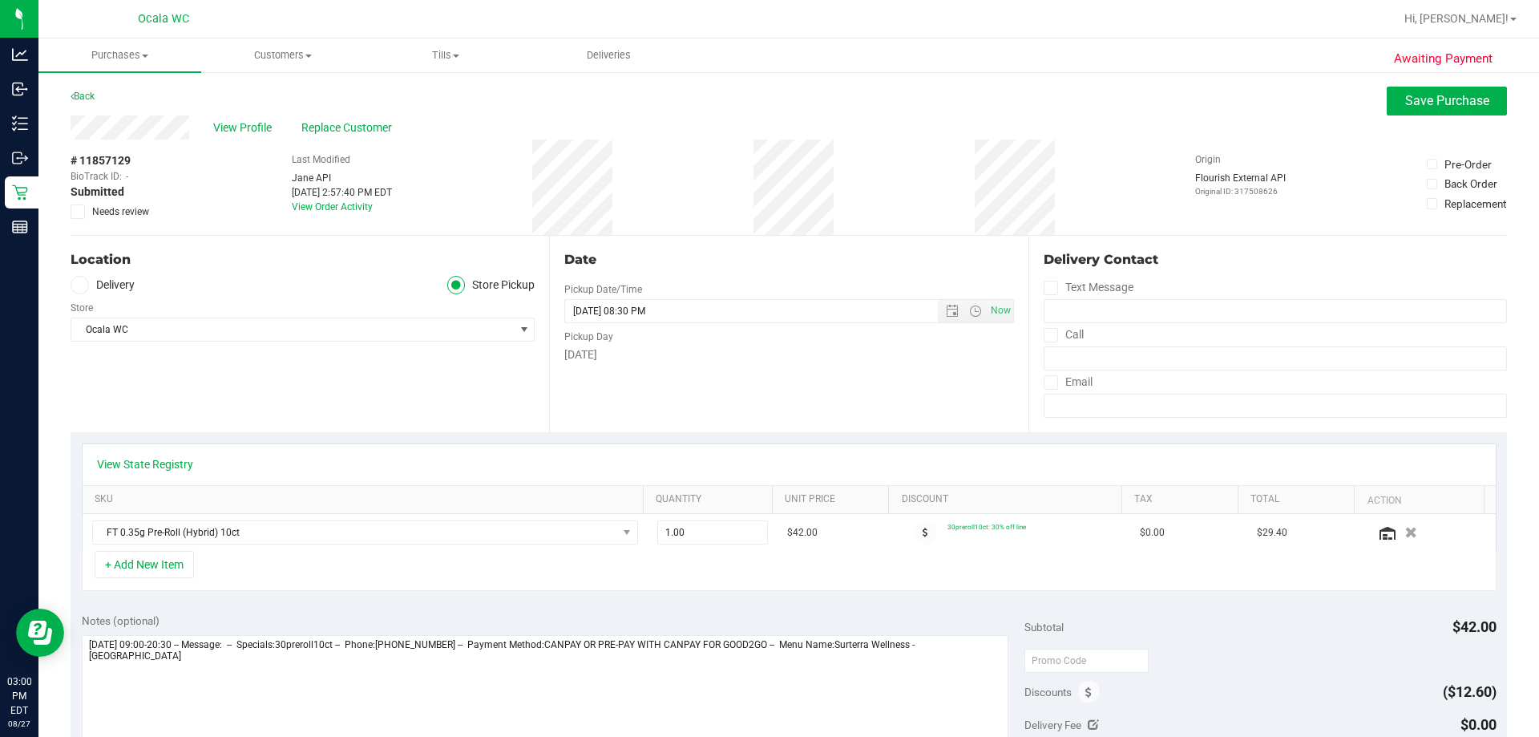
click at [83, 210] on span at bounding box center [78, 211] width 14 height 14
click at [0, 0] on input "Needs review" at bounding box center [0, 0] width 0 height 0
click at [762, 94] on span "Save Purchase" at bounding box center [1447, 100] width 84 height 15
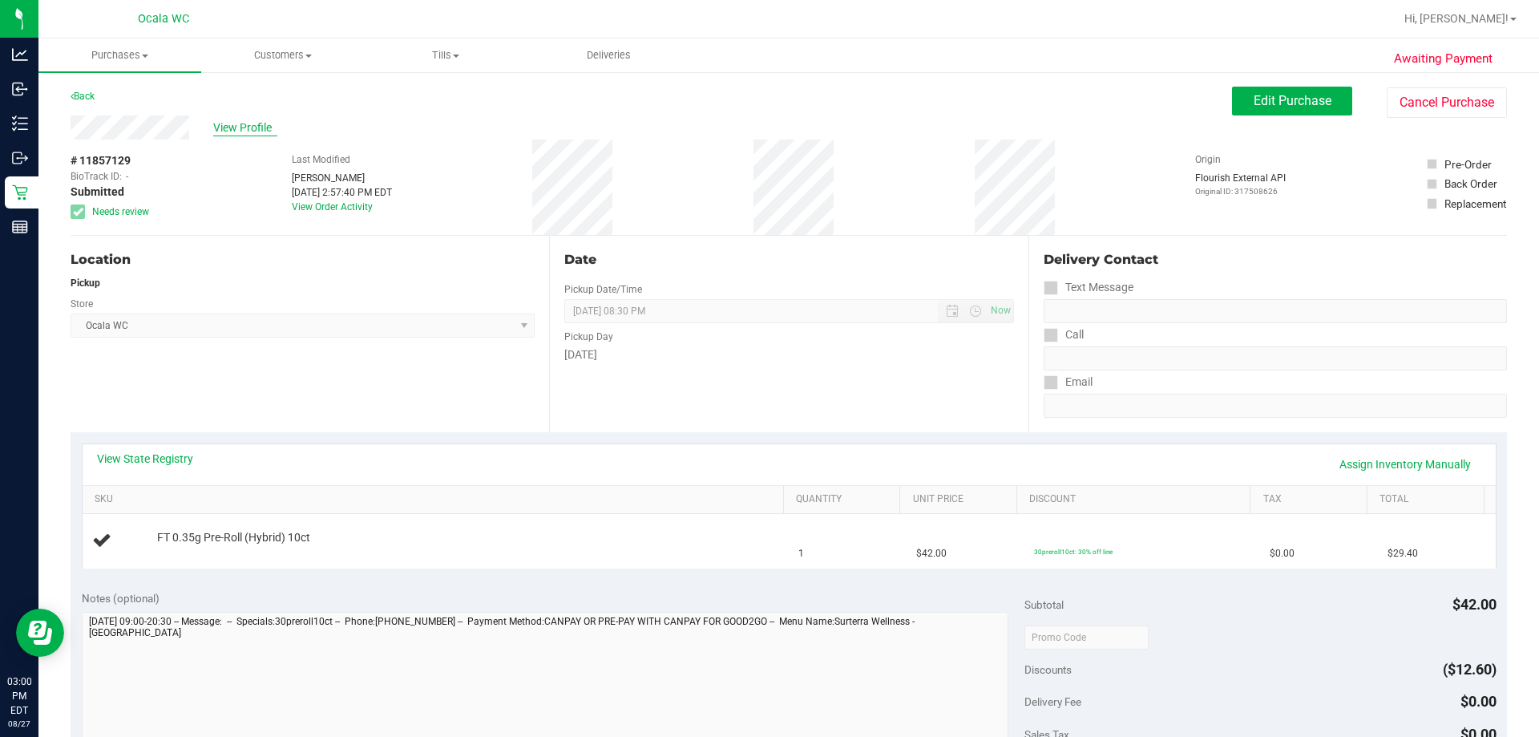
click at [248, 131] on span "View Profile" at bounding box center [245, 127] width 64 height 17
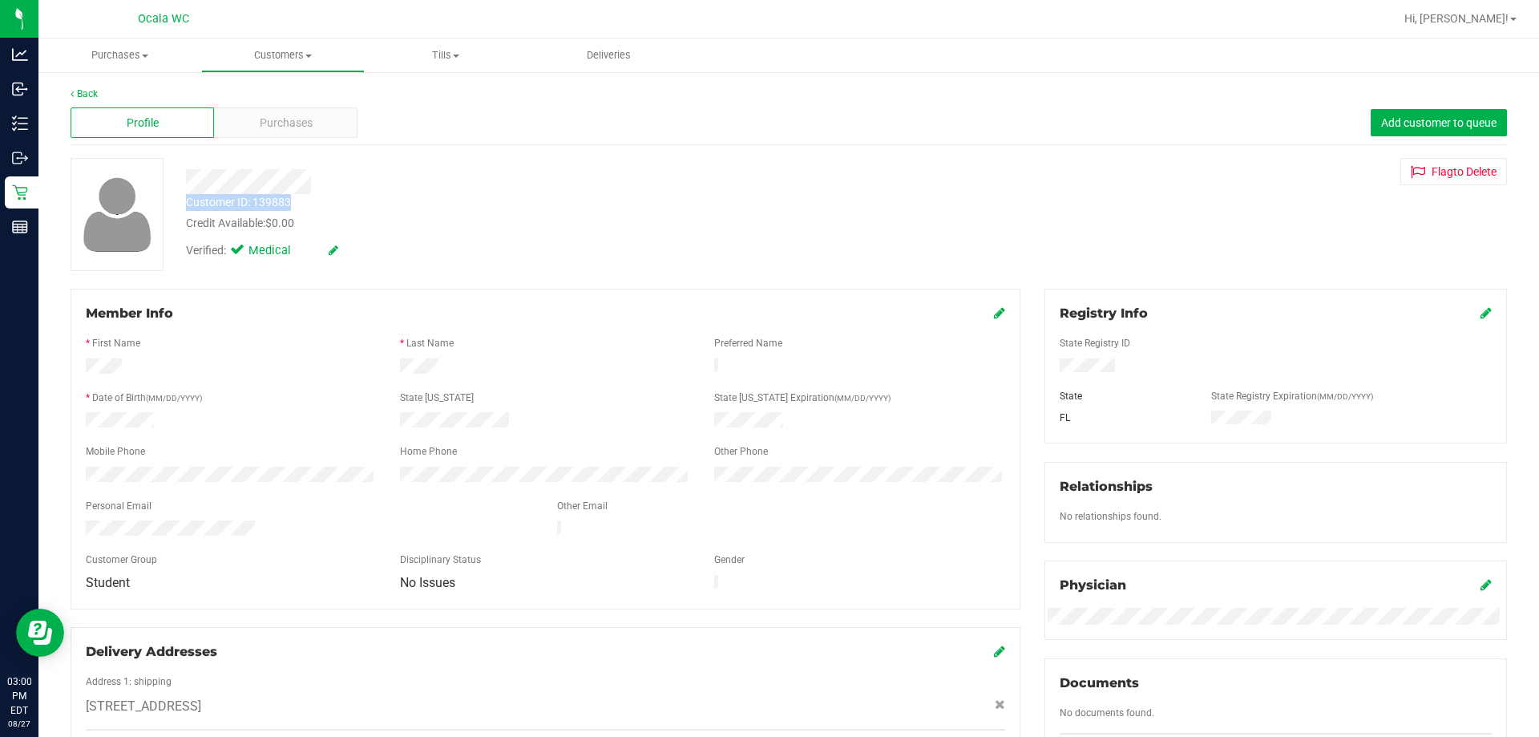
drag, startPoint x: 187, startPoint y: 199, endPoint x: 296, endPoint y: 199, distance: 109.0
click at [302, 199] on div "Customer ID: 139883 Credit Available: $0.00" at bounding box center [539, 213] width 730 height 38
copy div "Customer ID: 139883"
click at [762, 237] on div "Verified: Medical" at bounding box center [539, 249] width 730 height 35
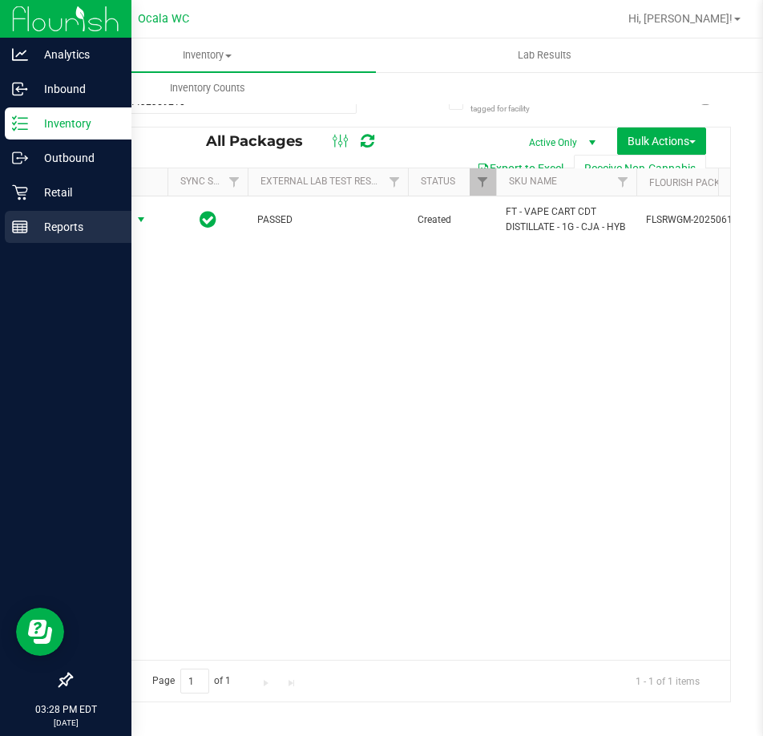
click at [42, 236] on div "Reports" at bounding box center [68, 227] width 127 height 32
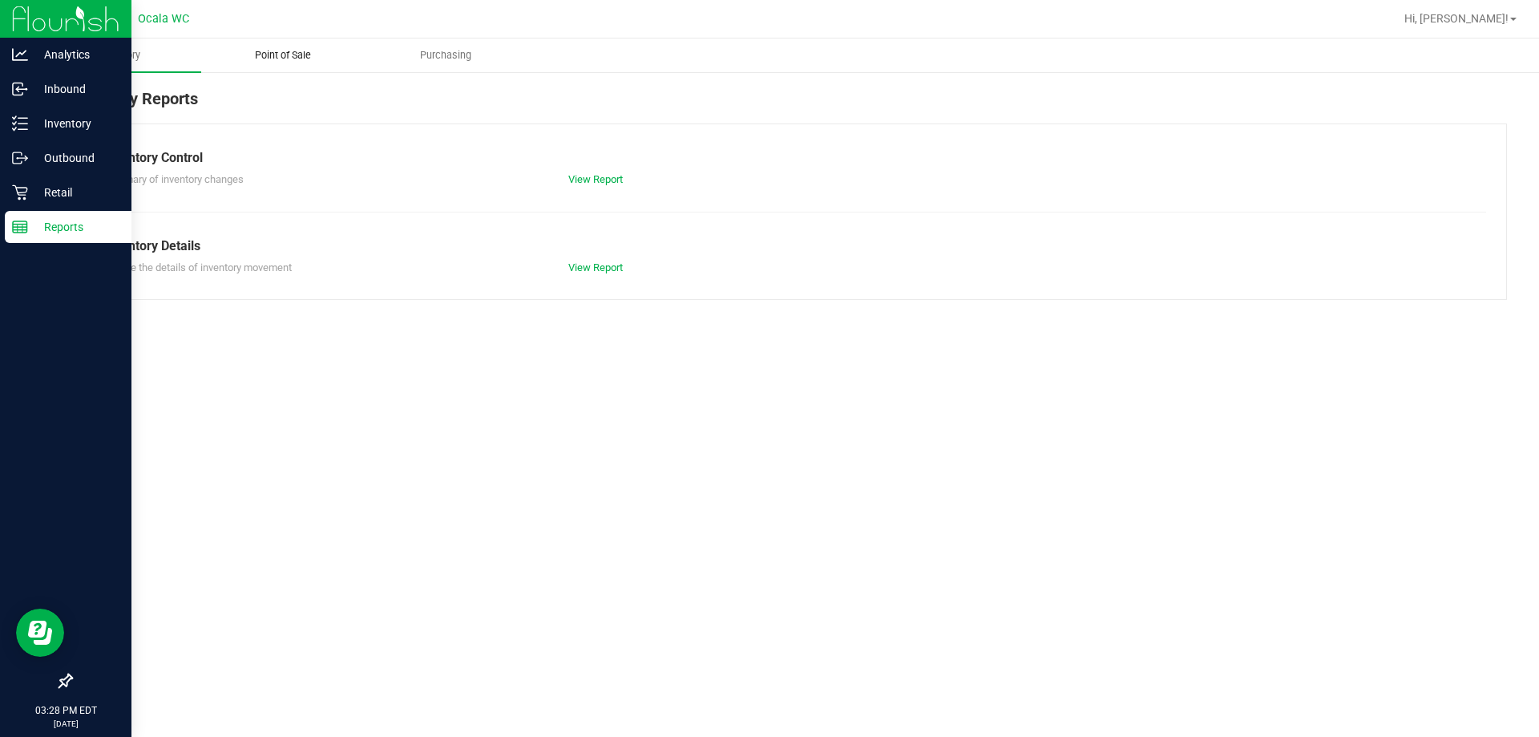
click at [273, 54] on span "Point of Sale" at bounding box center [282, 55] width 99 height 14
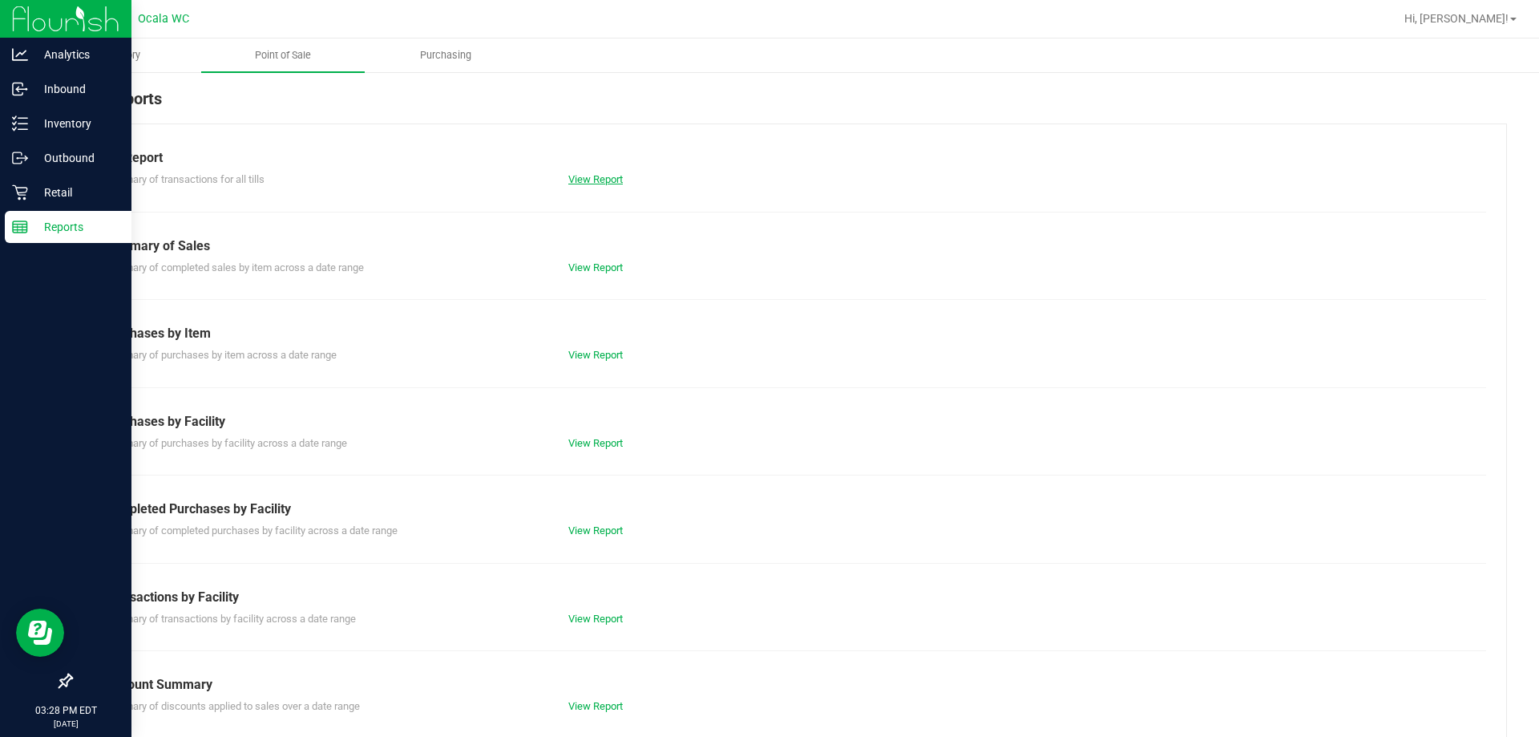
click at [597, 184] on link "View Report" at bounding box center [595, 179] width 55 height 12
